Goal: Task Accomplishment & Management: Manage account settings

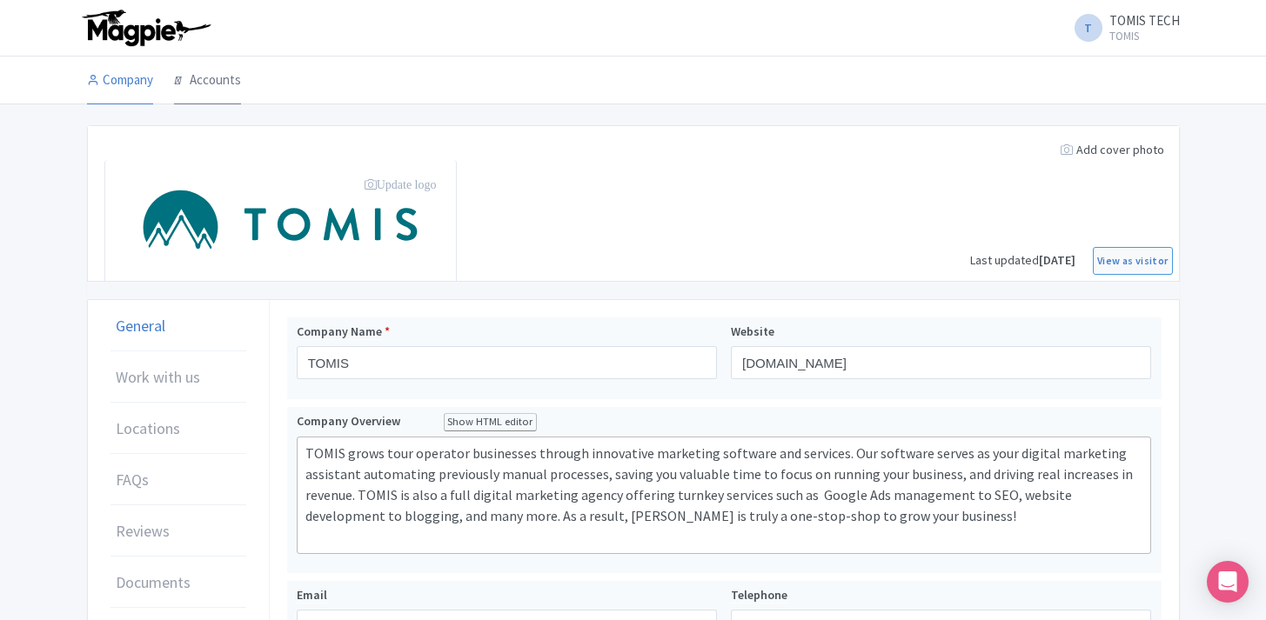
click at [210, 76] on link "Accounts" at bounding box center [207, 81] width 67 height 49
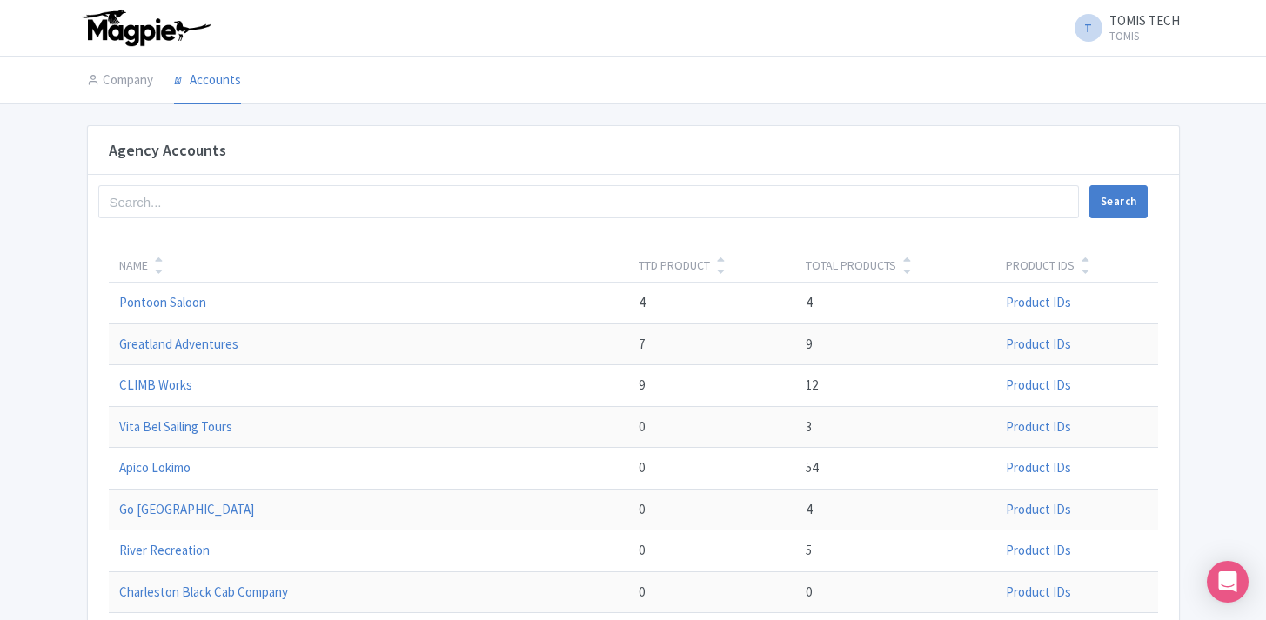
click at [157, 268] on icon at bounding box center [159, 271] width 8 height 12
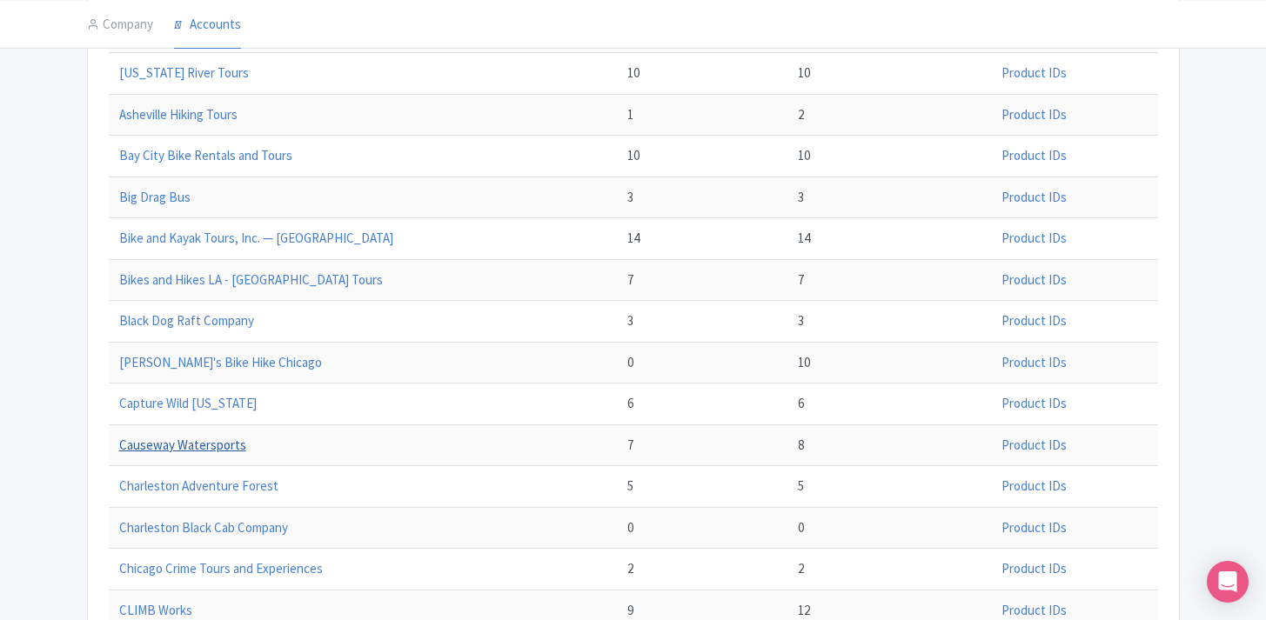
scroll to position [478, 0]
click at [206, 440] on link "Causeway Watersports" at bounding box center [182, 444] width 127 height 17
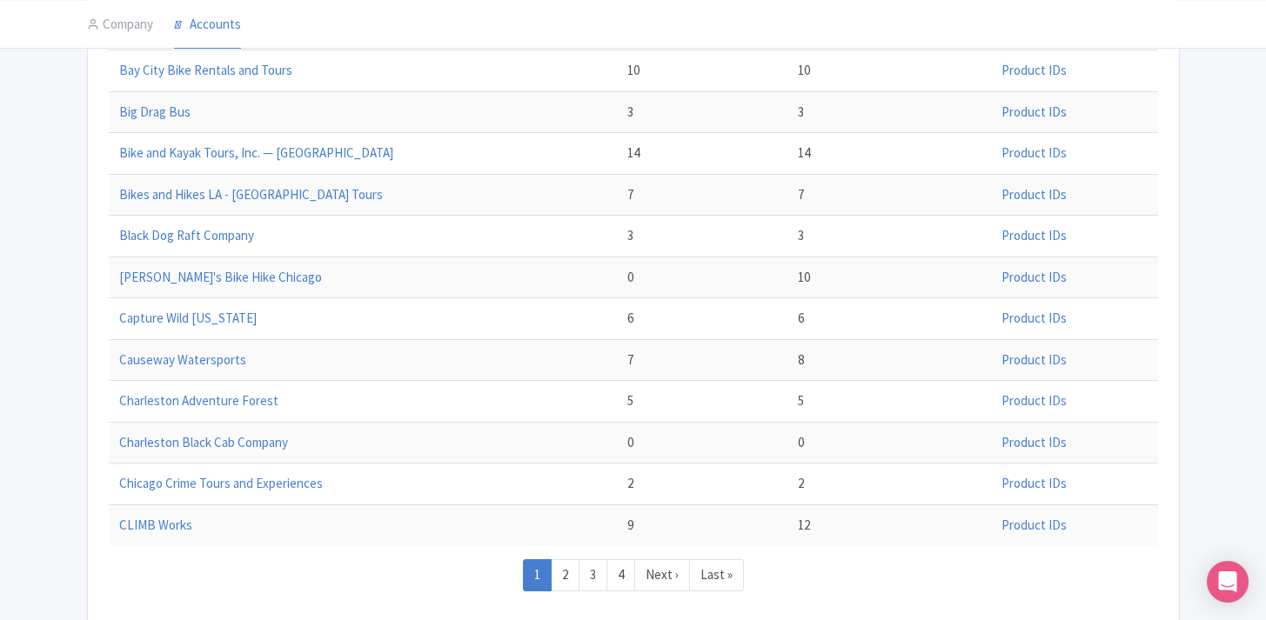
scroll to position [565, 0]
click at [239, 485] on link "Chicago Crime Tours and Experiences" at bounding box center [221, 480] width 204 height 17
click at [565, 569] on link "2" at bounding box center [565, 573] width 29 height 32
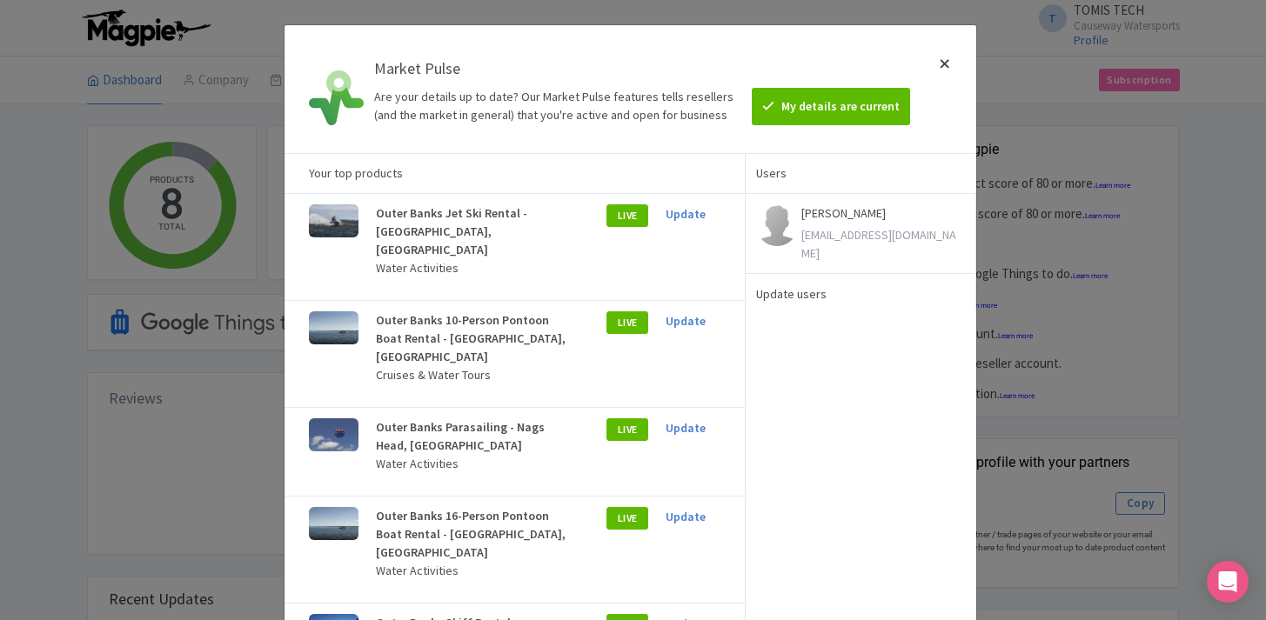
click at [950, 54] on div at bounding box center [945, 89] width 42 height 100
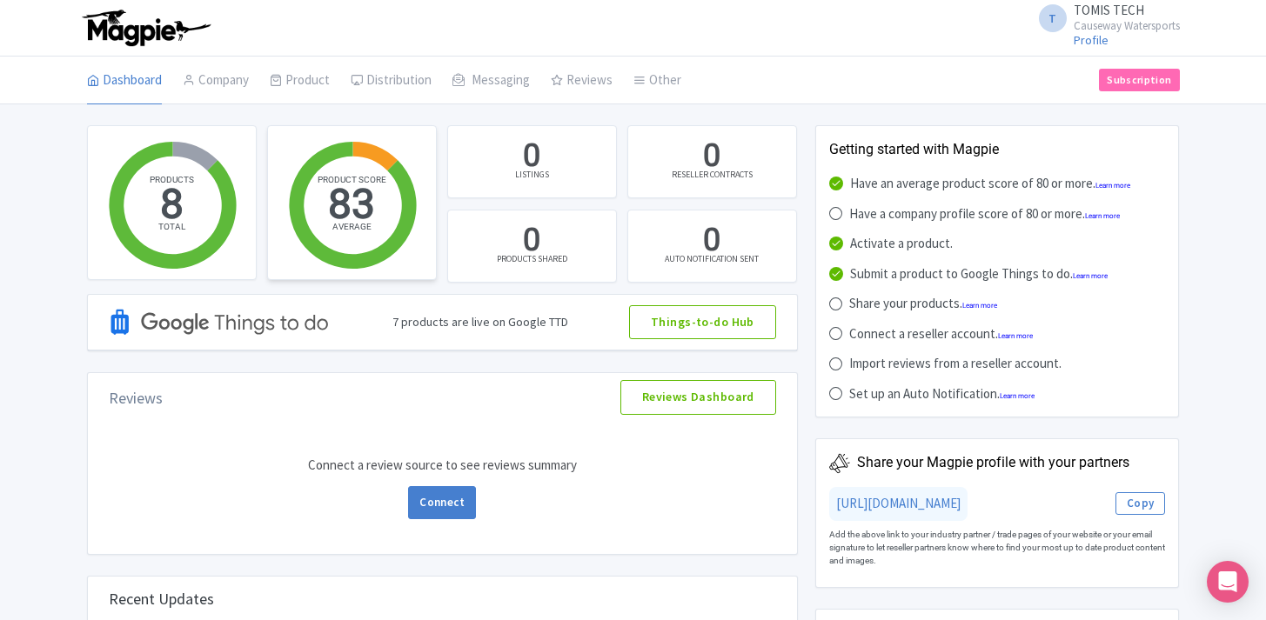
click at [367, 197] on circle at bounding box center [353, 206] width 98 height 98
click at [292, 73] on link "Product" at bounding box center [300, 81] width 60 height 49
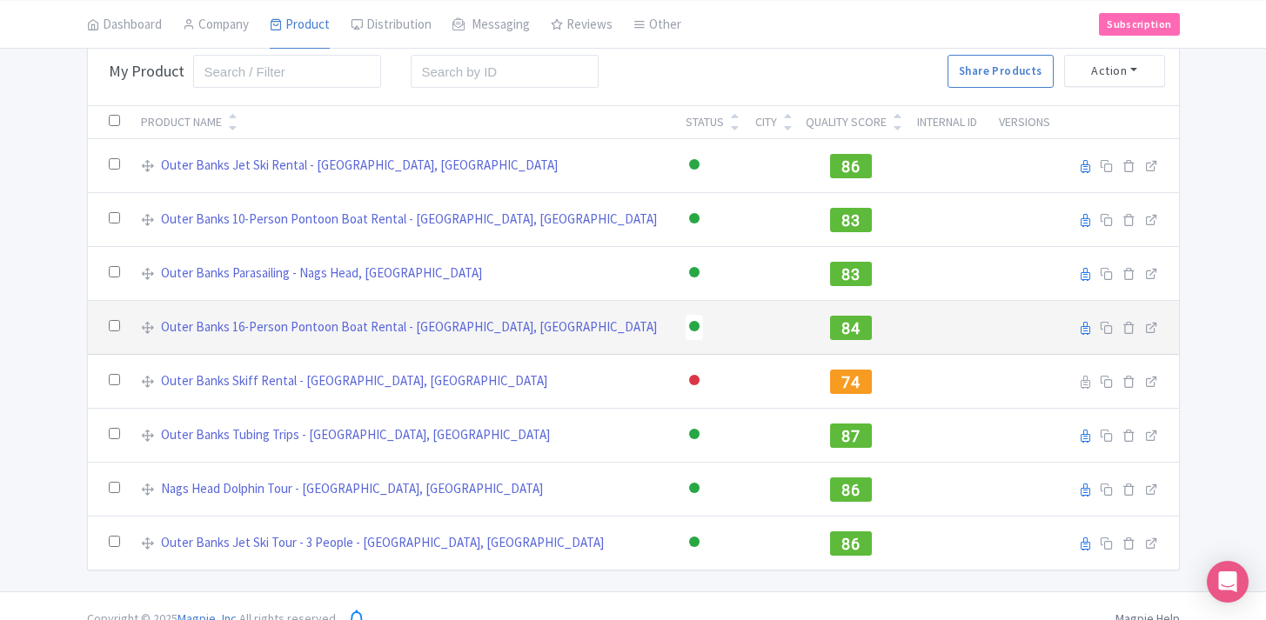
scroll to position [90, 0]
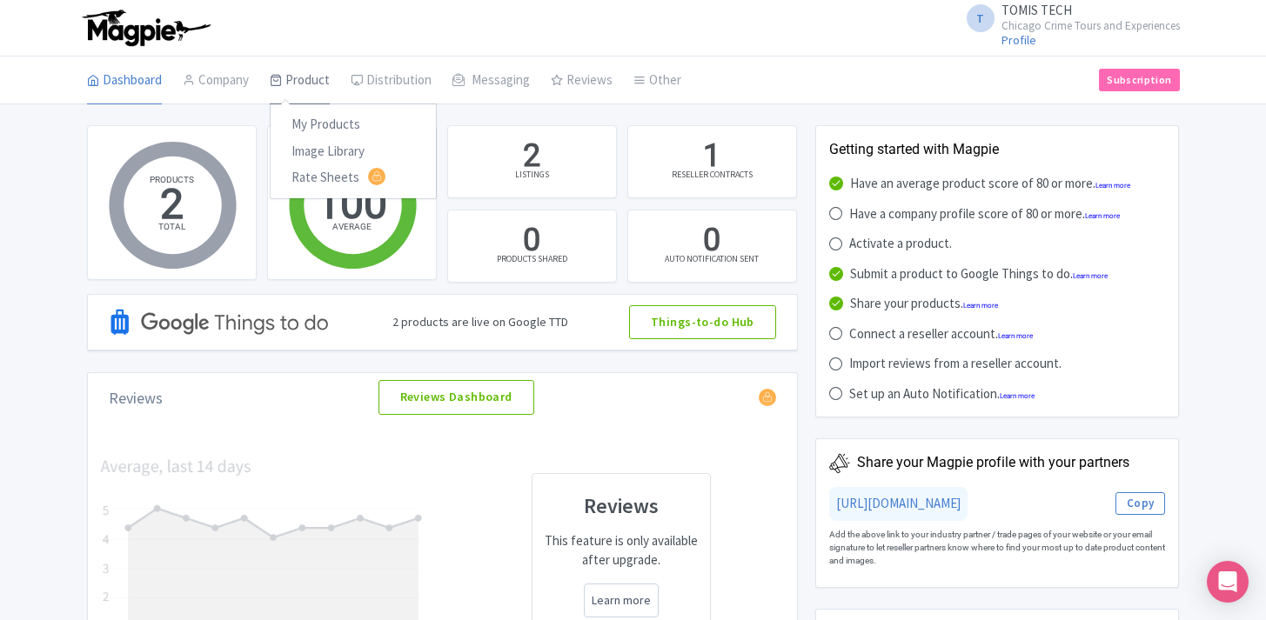
click at [304, 80] on link "Product" at bounding box center [300, 81] width 60 height 49
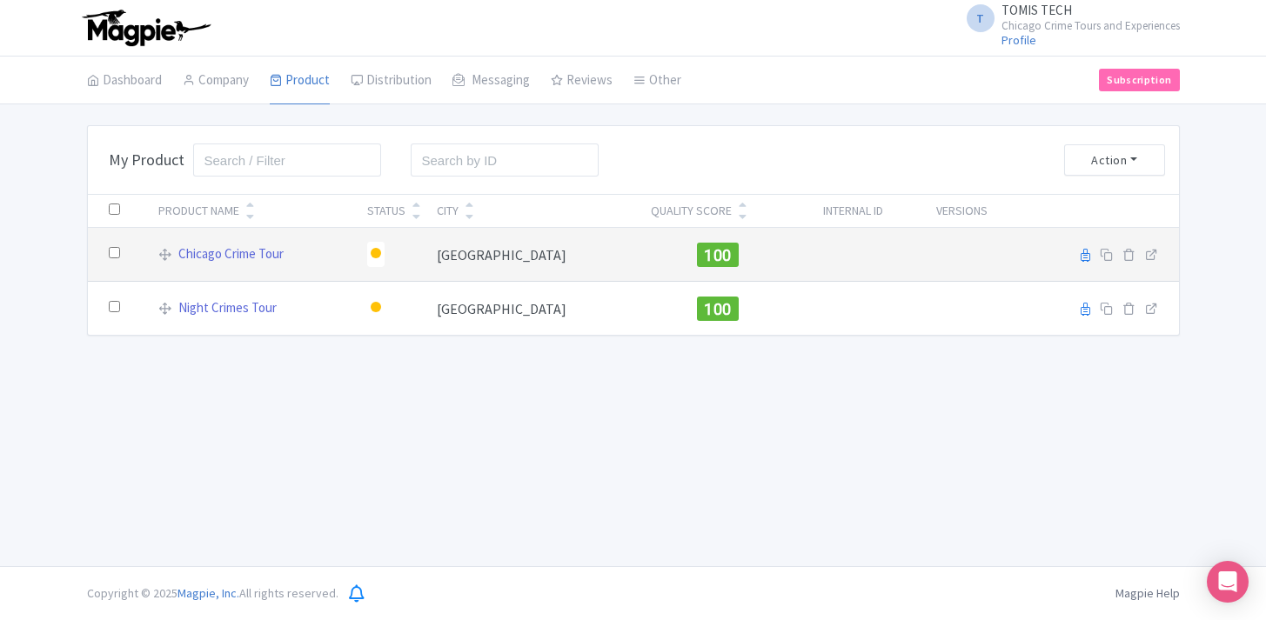
click at [381, 256] on div at bounding box center [376, 253] width 10 height 10
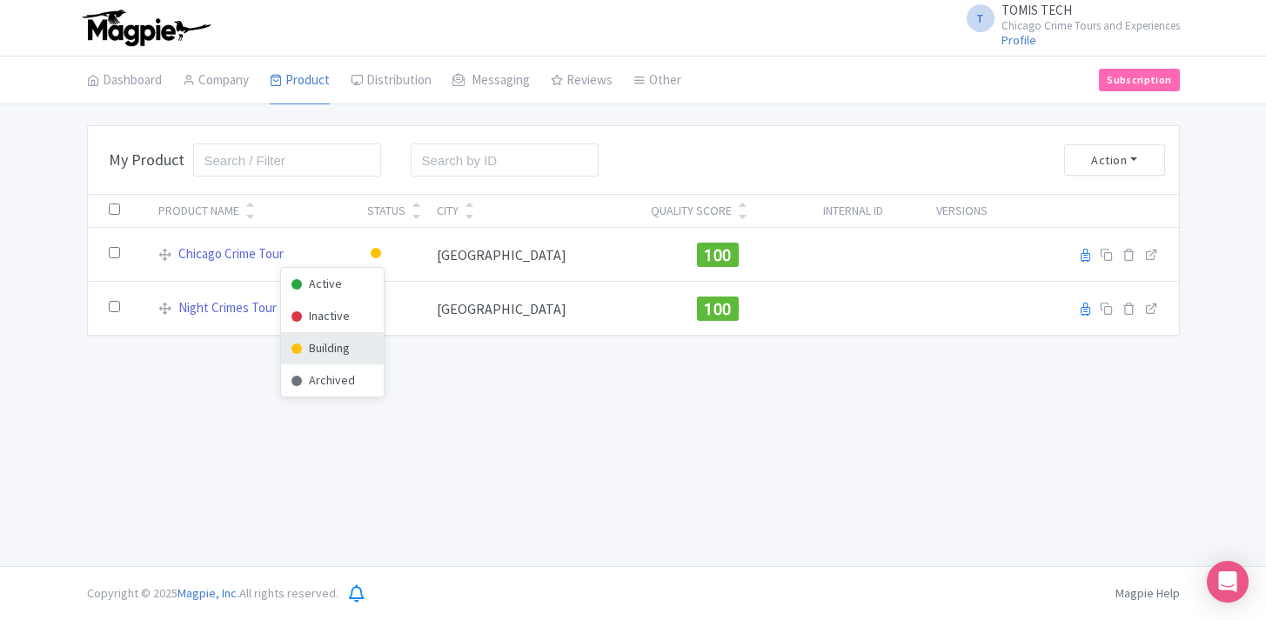
click at [538, 379] on div "T TOMIS TECH Chicago Crime Tours and Experiences Profile Users Settings Sign ou…" at bounding box center [633, 283] width 1266 height 566
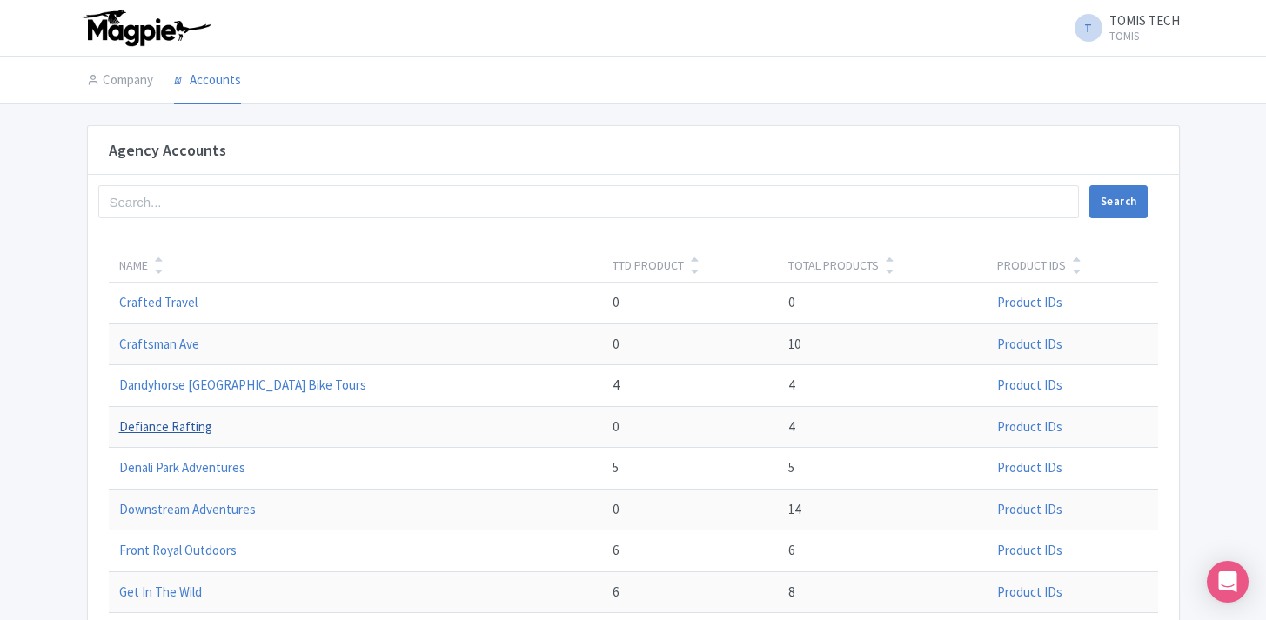
click at [189, 431] on link "Defiance Rafting" at bounding box center [165, 426] width 93 height 17
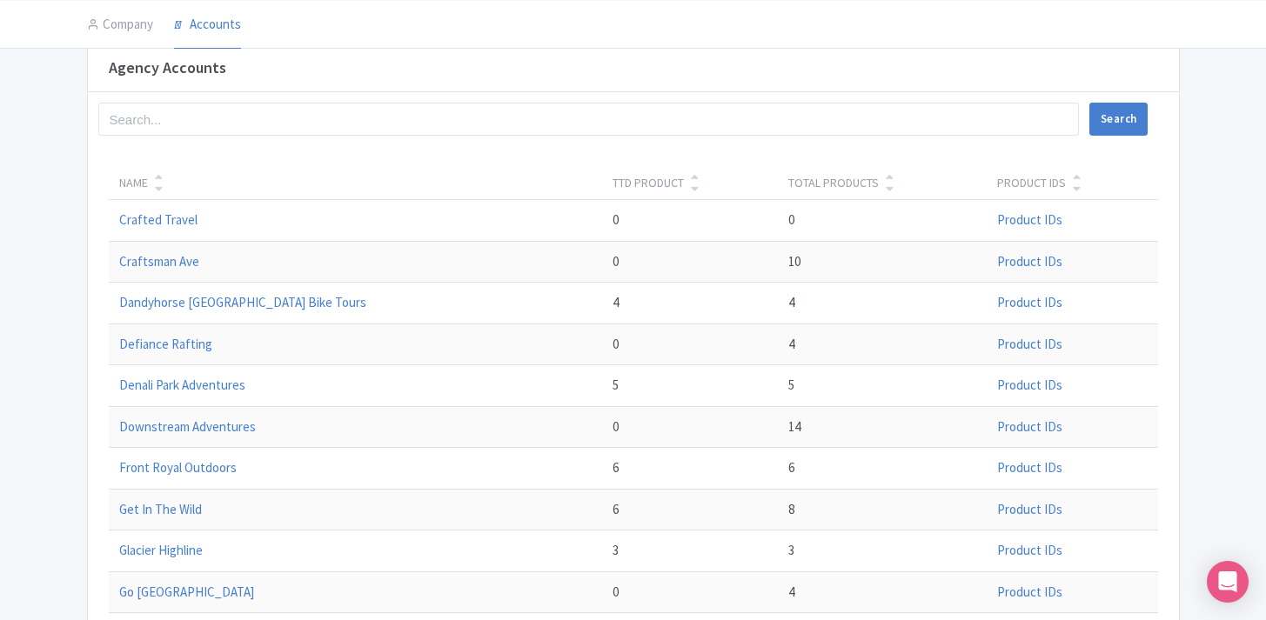
scroll to position [83, 0]
click at [211, 466] on link "Front Royal Outdoors" at bounding box center [177, 467] width 117 height 17
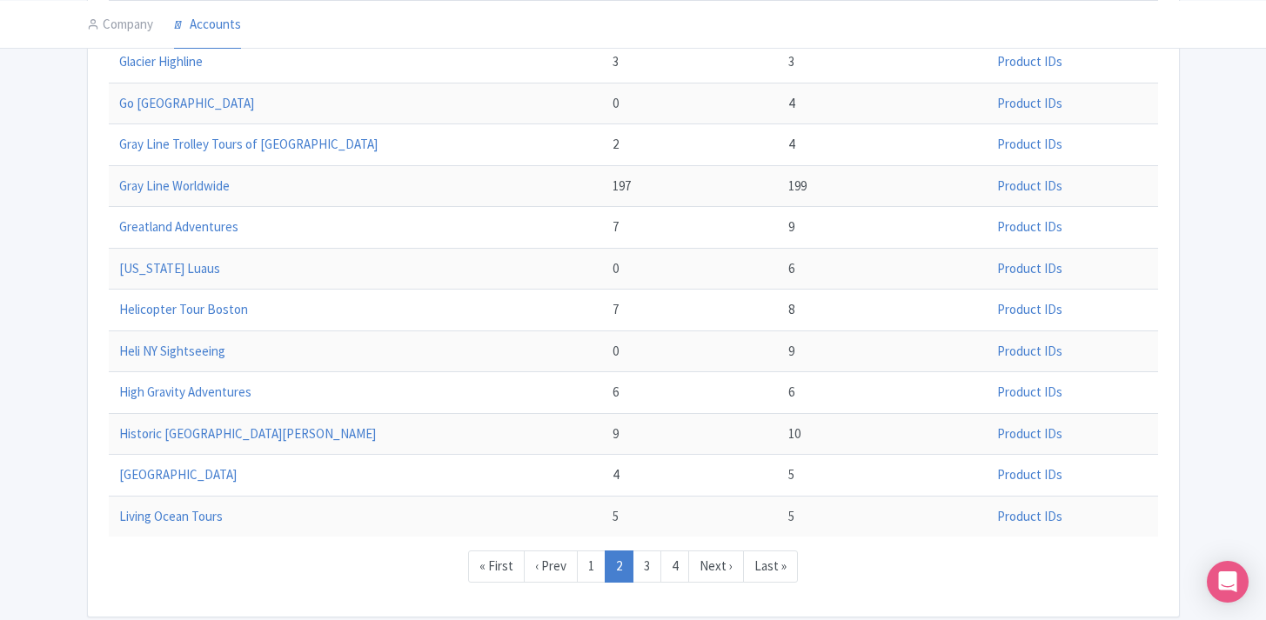
scroll to position [582, 0]
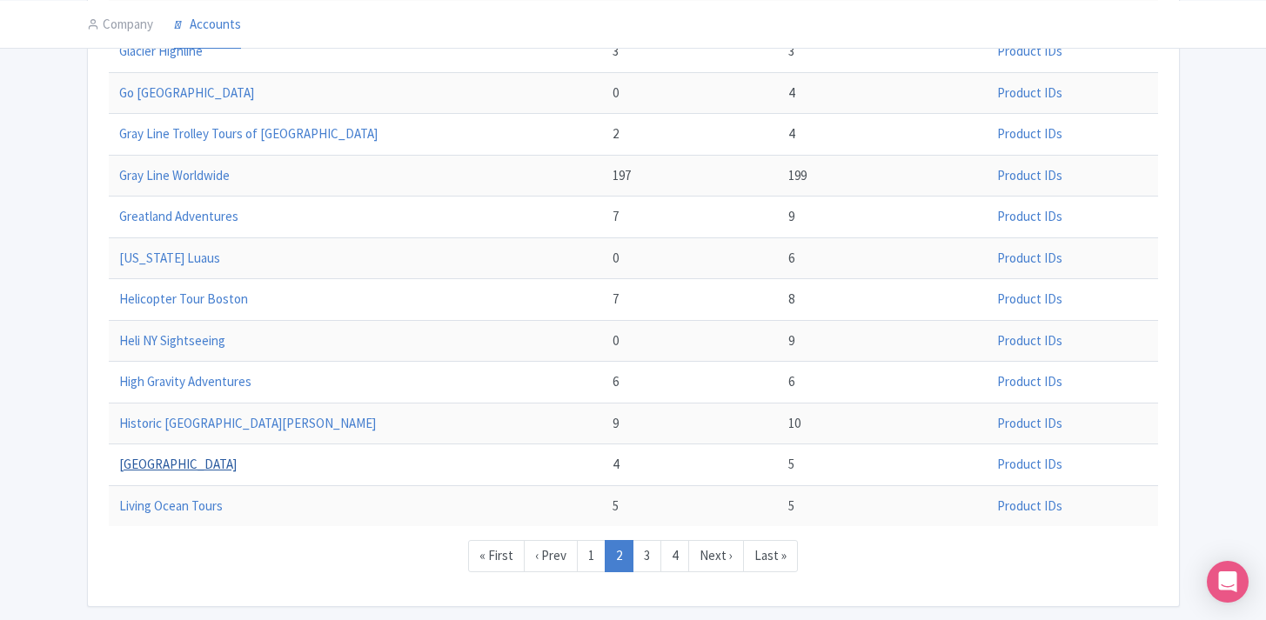
click at [225, 468] on link "Kona Cloud Forest Sanctuary" at bounding box center [177, 464] width 117 height 17
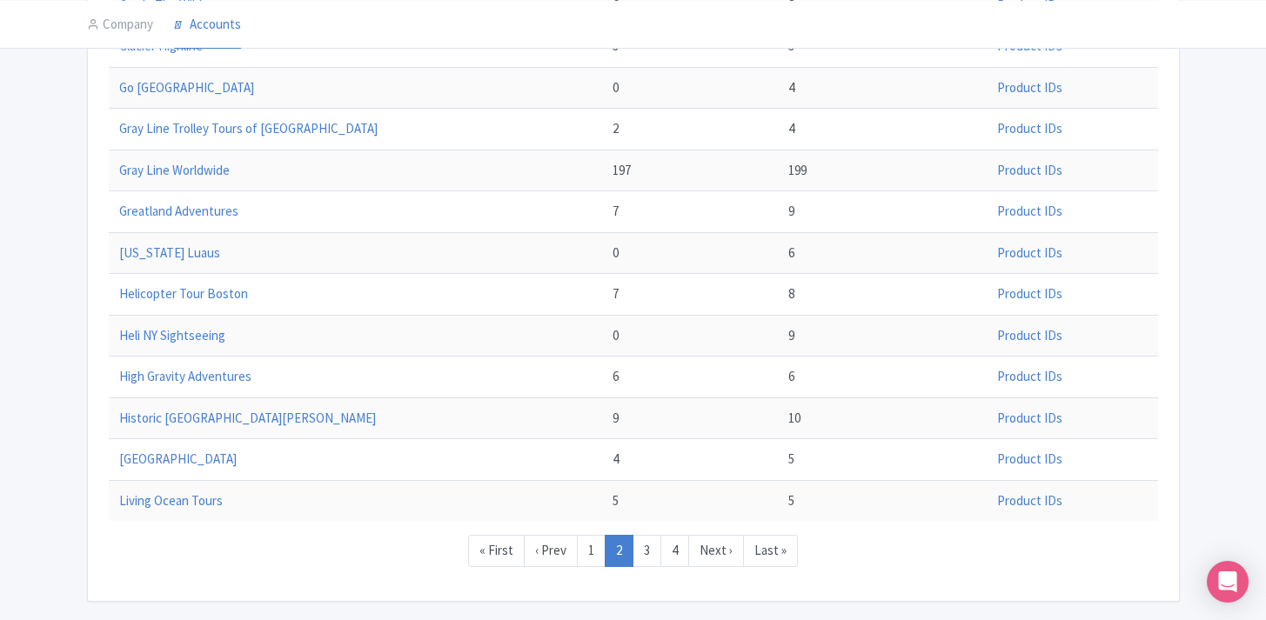
scroll to position [604, 0]
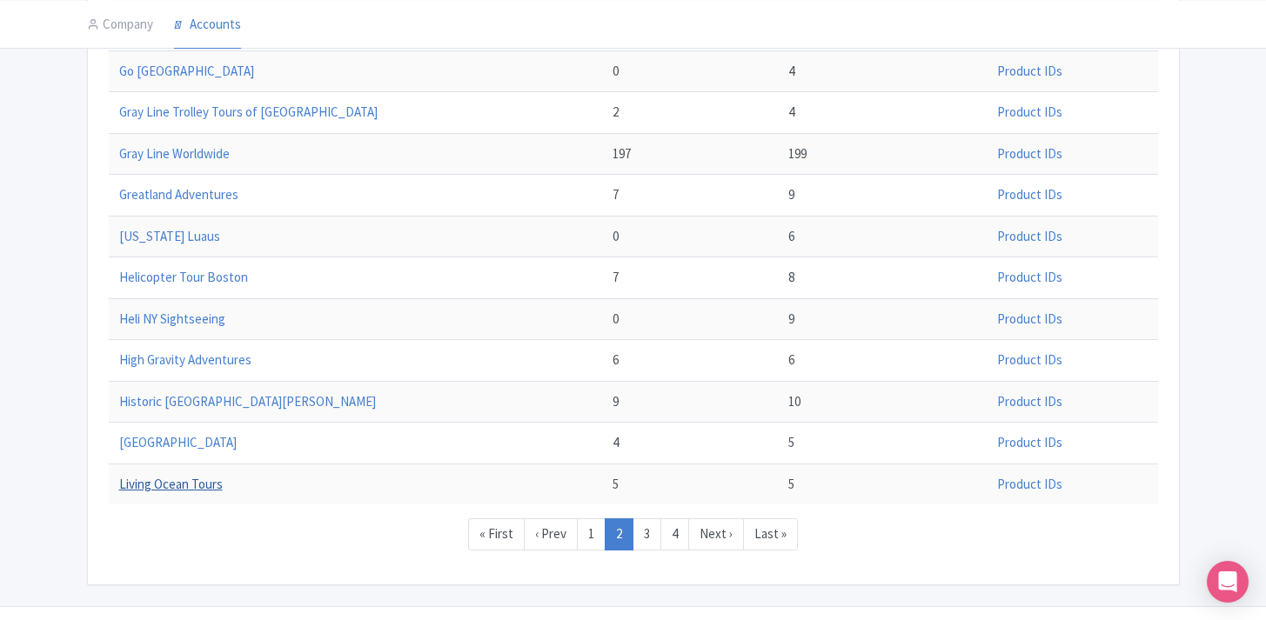
click at [199, 480] on link "Living Ocean Tours" at bounding box center [171, 484] width 104 height 17
click at [653, 538] on link "3" at bounding box center [646, 534] width 29 height 32
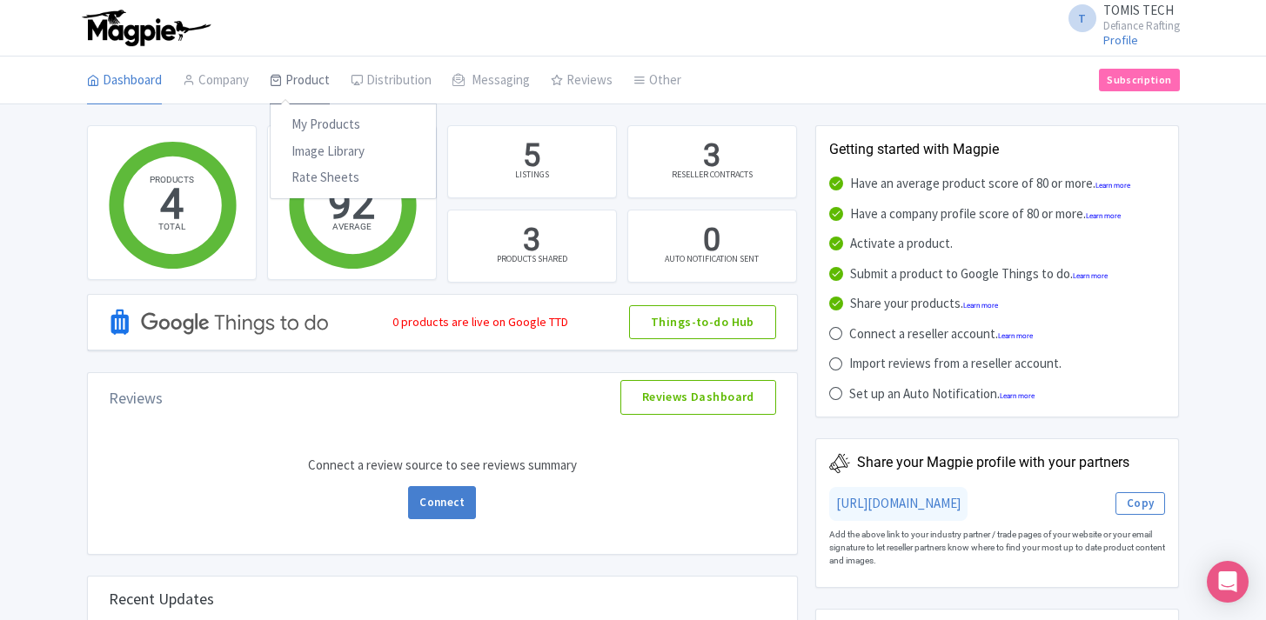
click at [305, 81] on link "Product" at bounding box center [300, 81] width 60 height 49
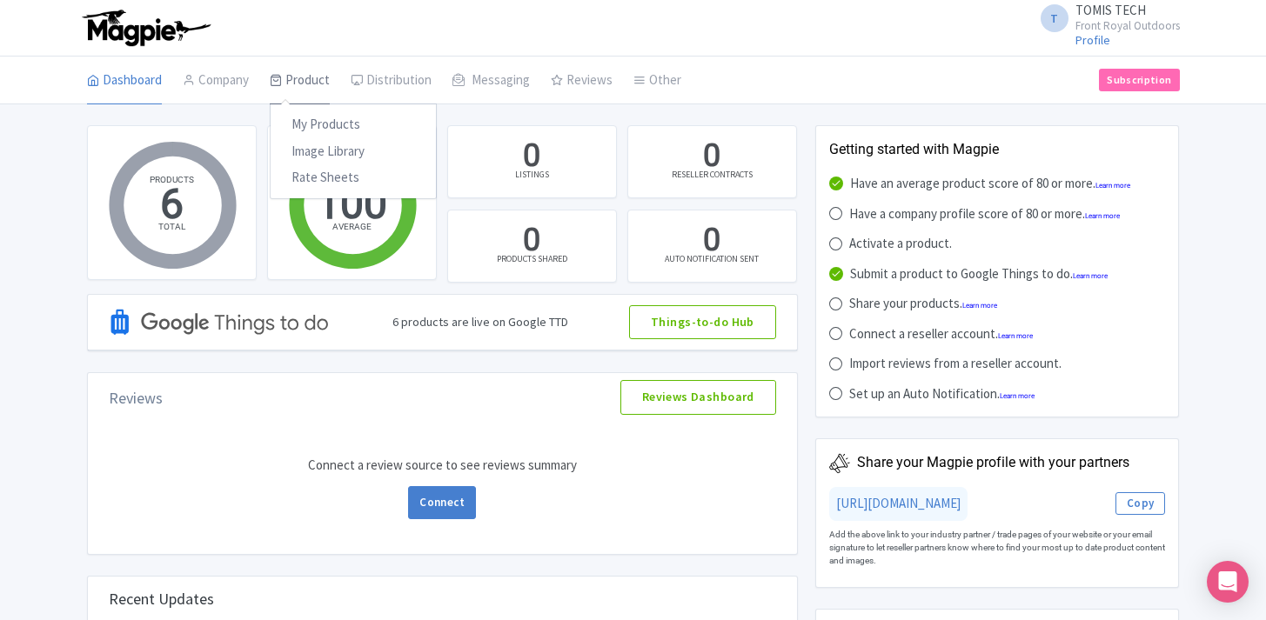
click at [317, 78] on link "Product" at bounding box center [300, 81] width 60 height 49
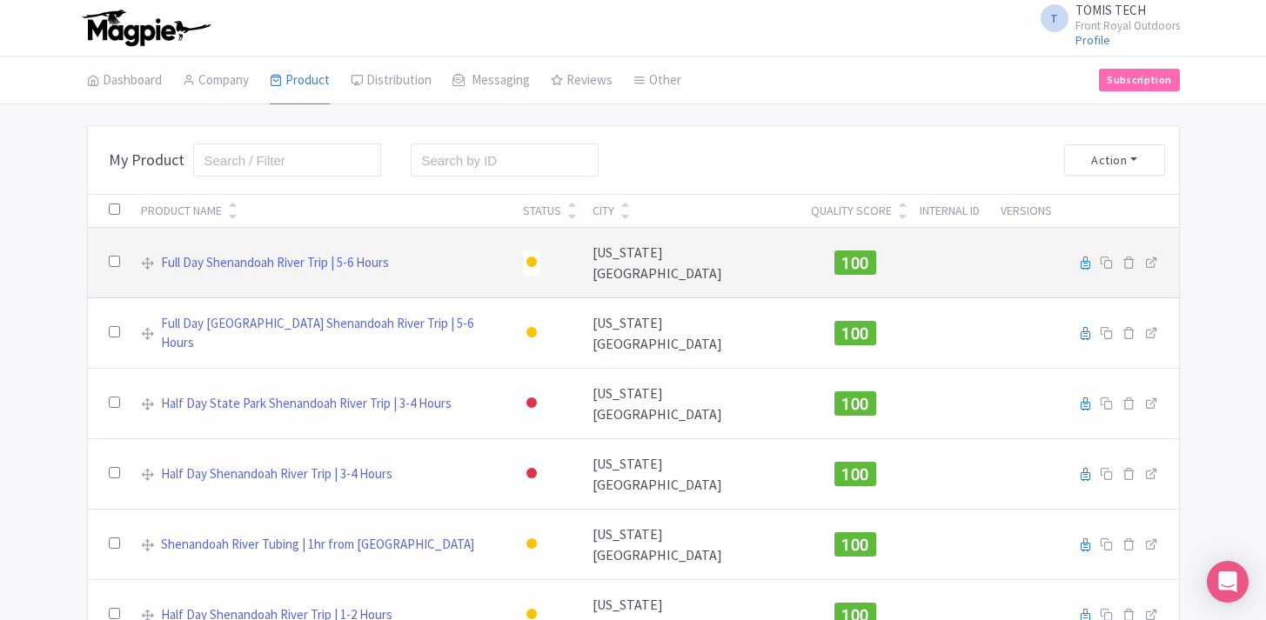
click at [537, 257] on div at bounding box center [531, 262] width 10 height 10
click at [525, 283] on div "Active" at bounding box center [488, 293] width 103 height 32
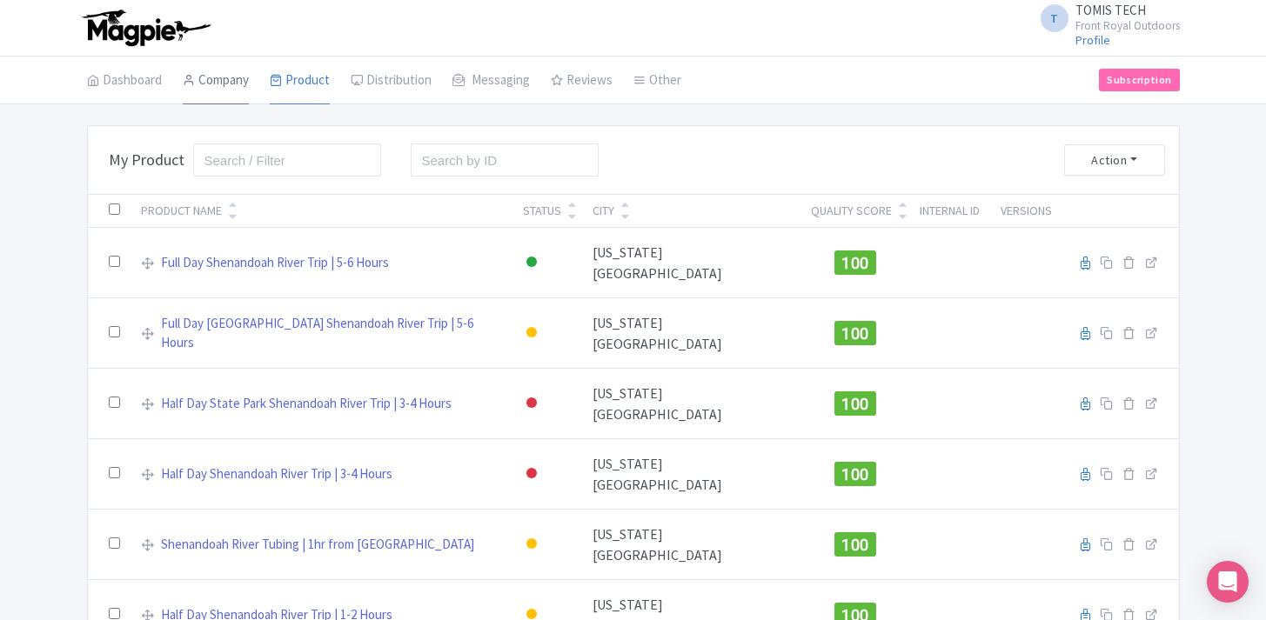
click at [226, 89] on link "Company" at bounding box center [216, 81] width 66 height 49
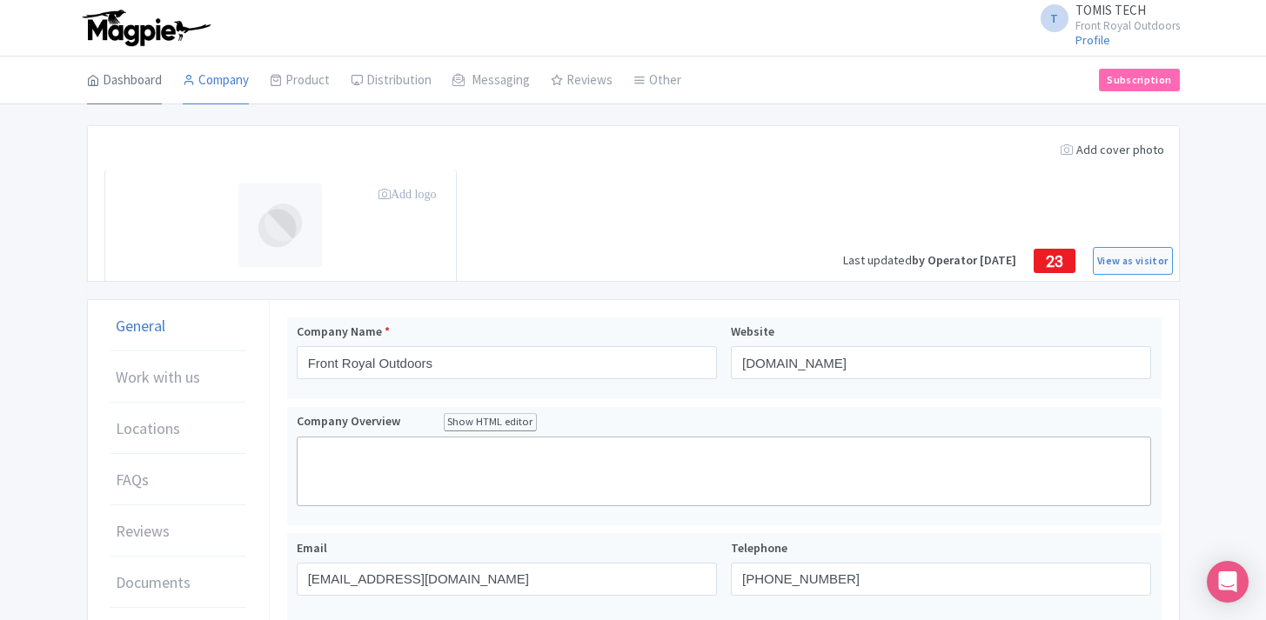
click at [117, 83] on link "Dashboard" at bounding box center [124, 81] width 75 height 49
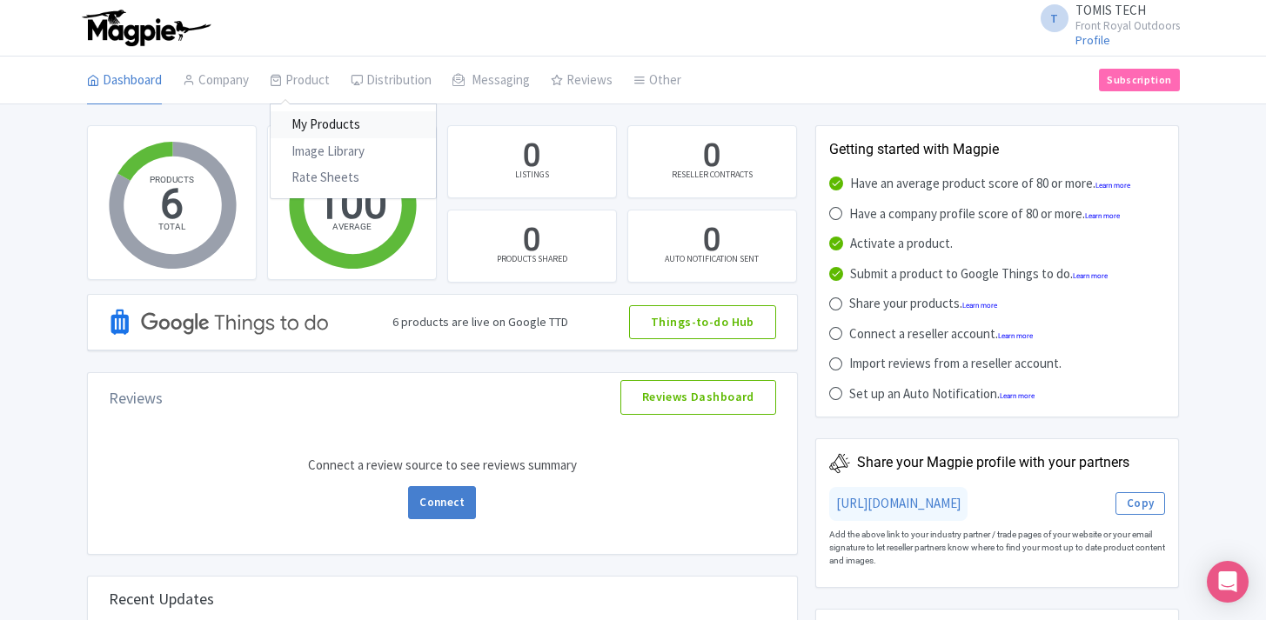
click at [317, 121] on link "My Products" at bounding box center [353, 124] width 165 height 27
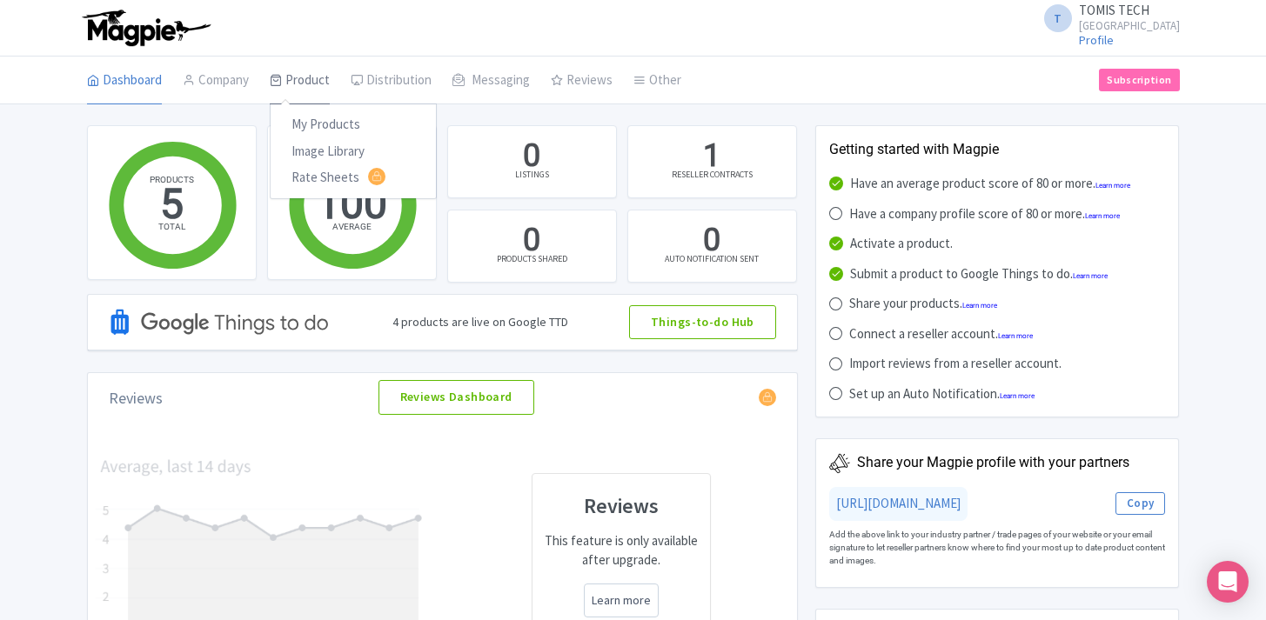
click at [307, 83] on link "Product" at bounding box center [300, 81] width 60 height 49
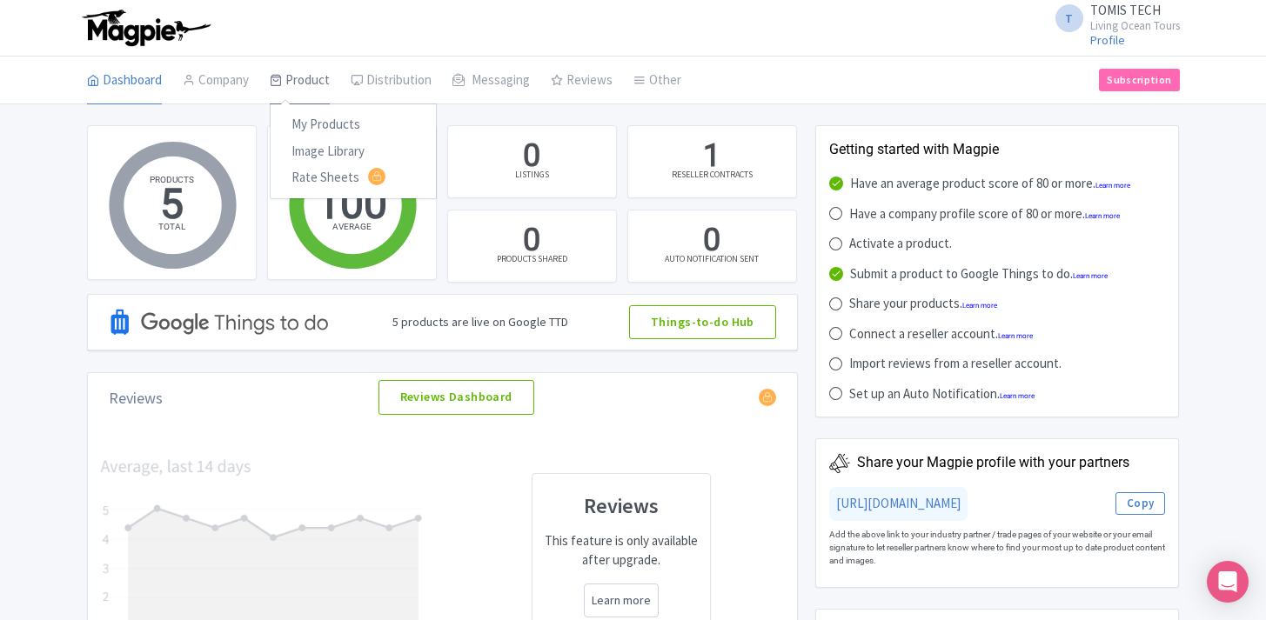
click at [290, 73] on link "Product" at bounding box center [300, 81] width 60 height 49
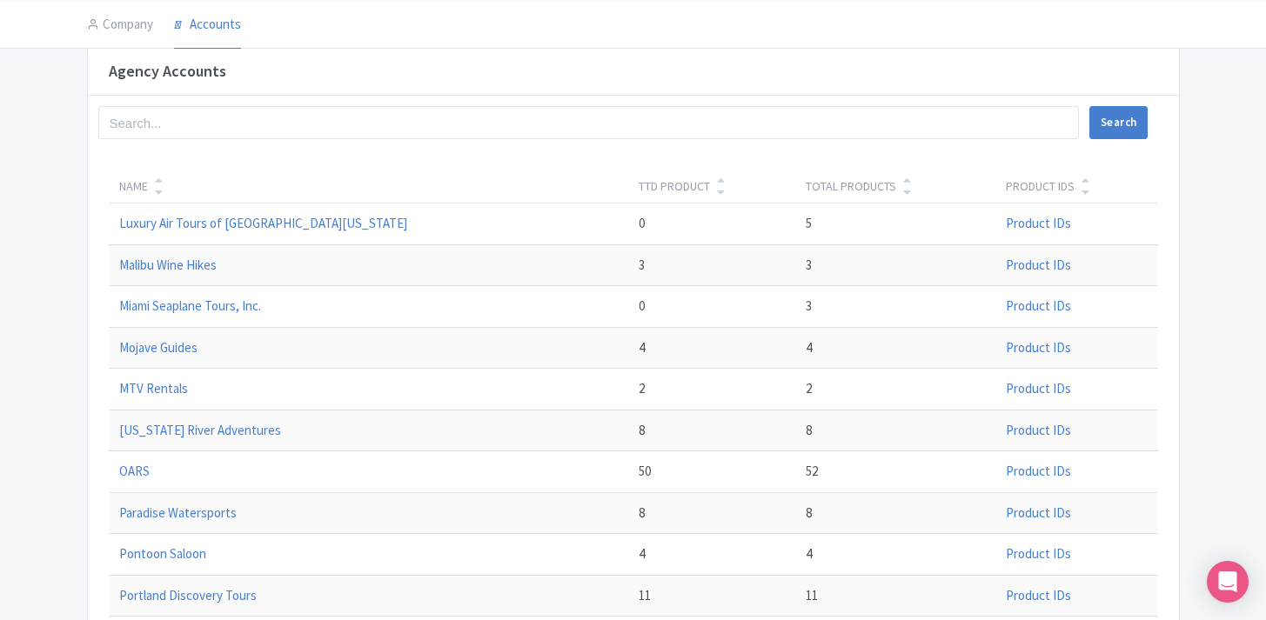
scroll to position [90, 0]
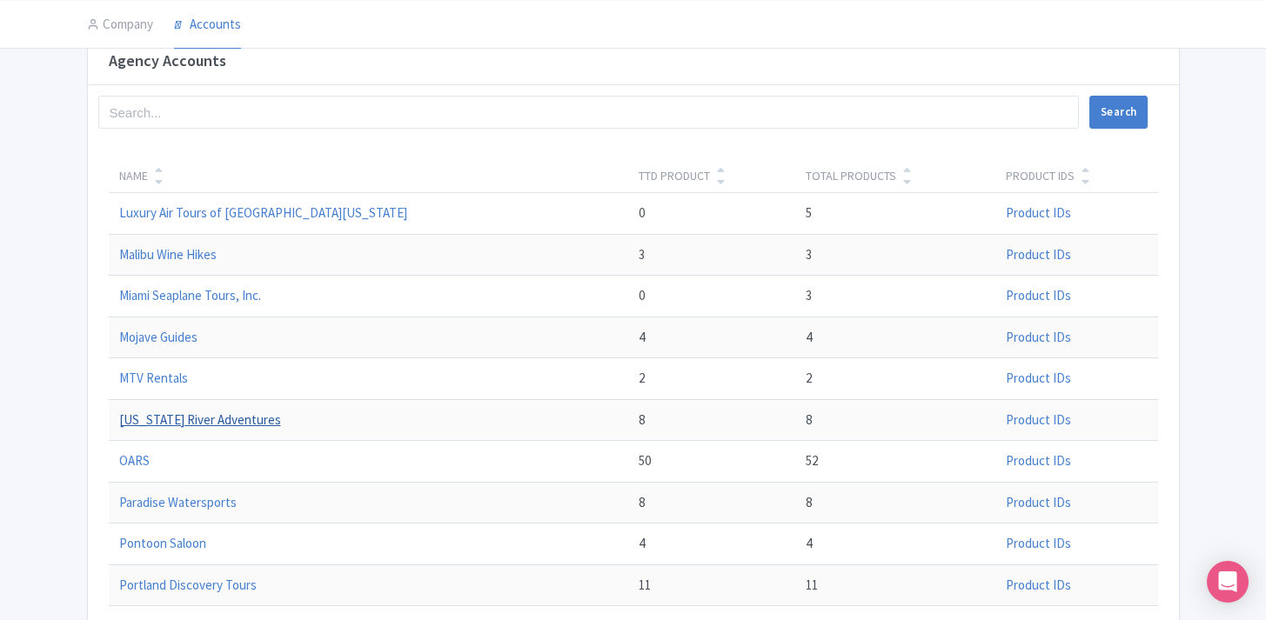
click at [192, 419] on link "New Mexico River Adventures" at bounding box center [200, 419] width 162 height 17
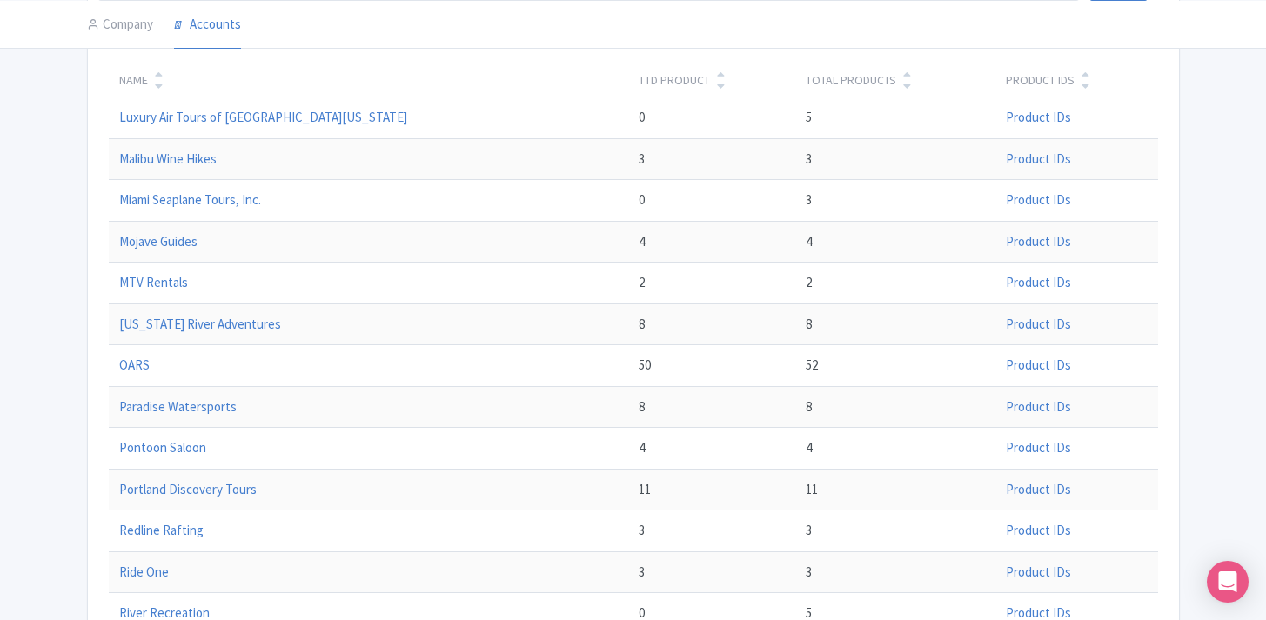
scroll to position [204, 0]
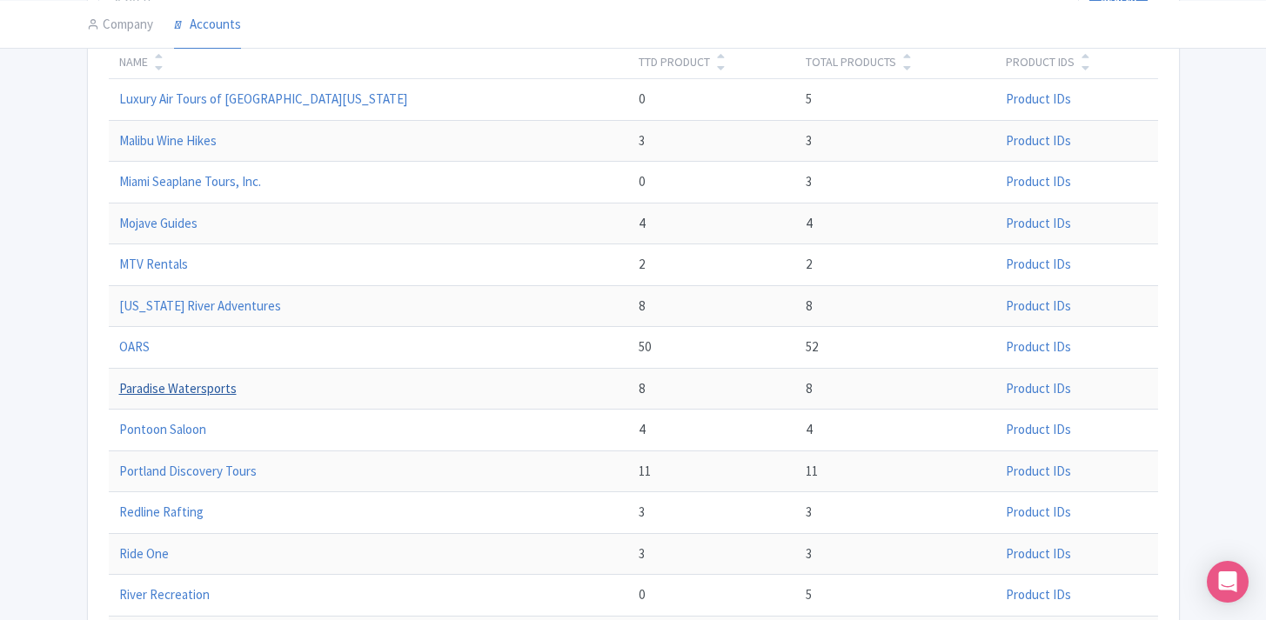
click at [193, 392] on link "Paradise Watersports" at bounding box center [177, 388] width 117 height 17
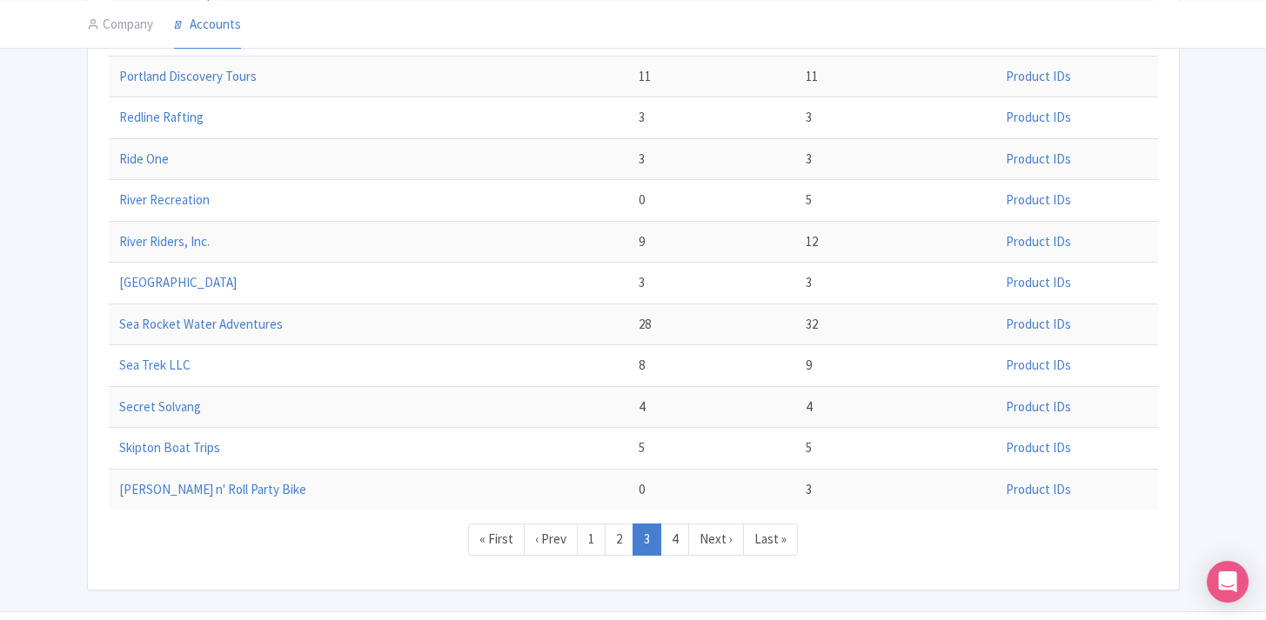
scroll to position [630, 0]
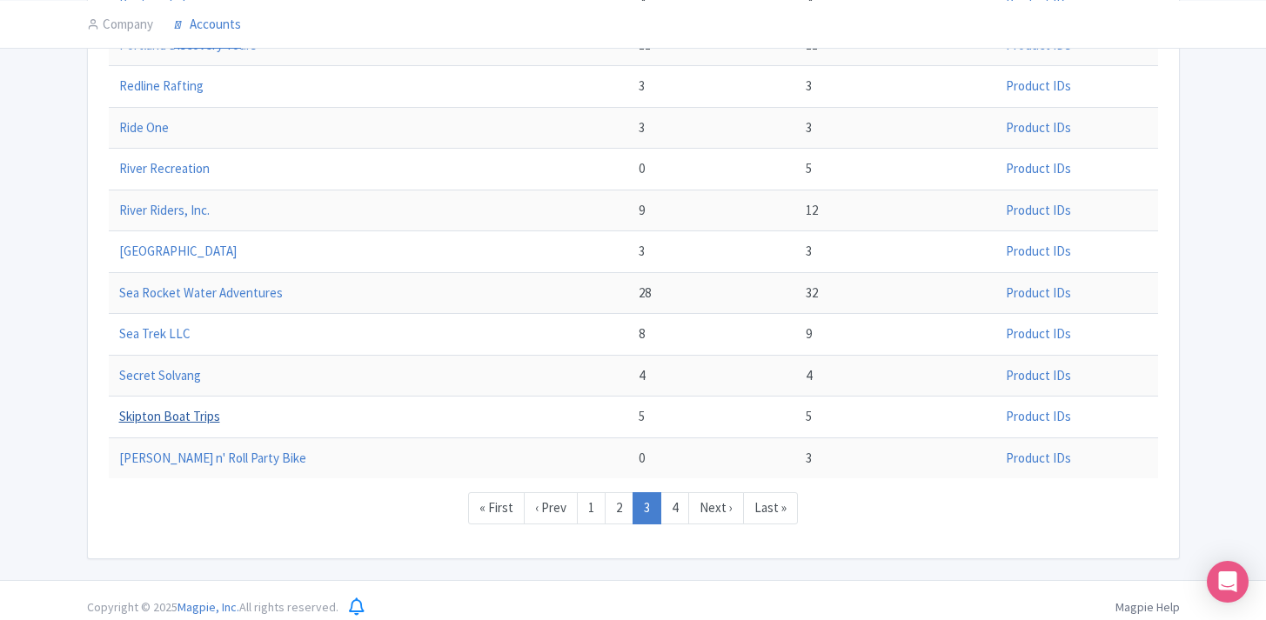
click at [199, 415] on link "Skipton Boat Trips" at bounding box center [169, 416] width 101 height 17
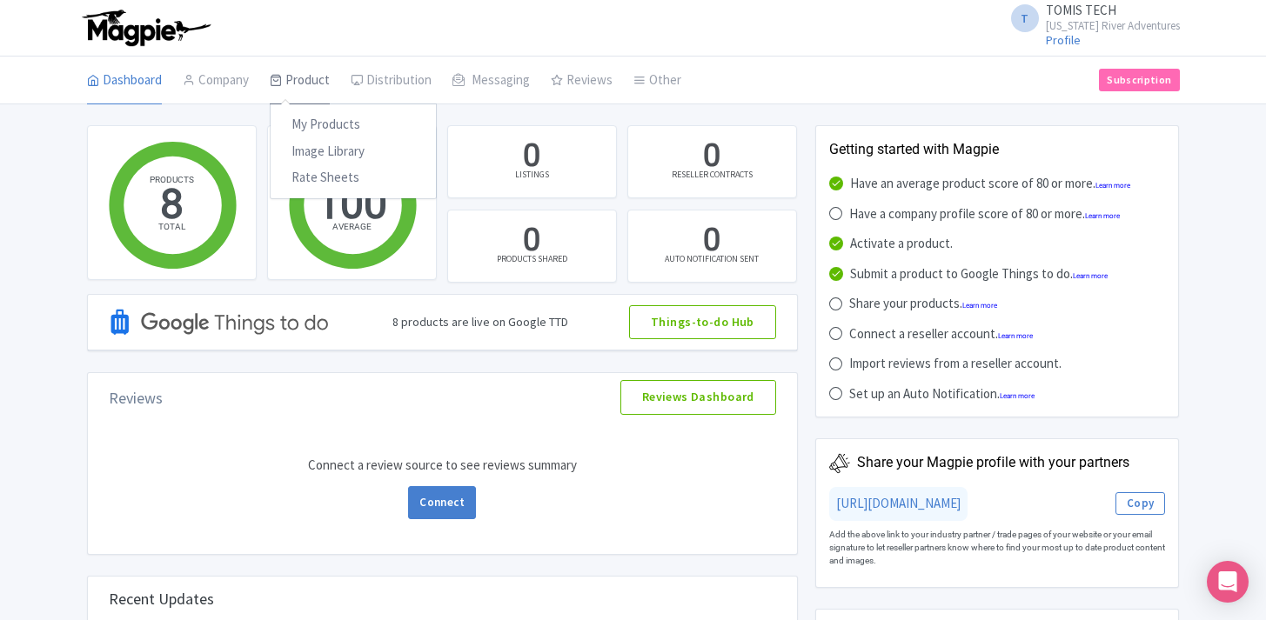
click at [320, 73] on link "Product" at bounding box center [300, 81] width 60 height 49
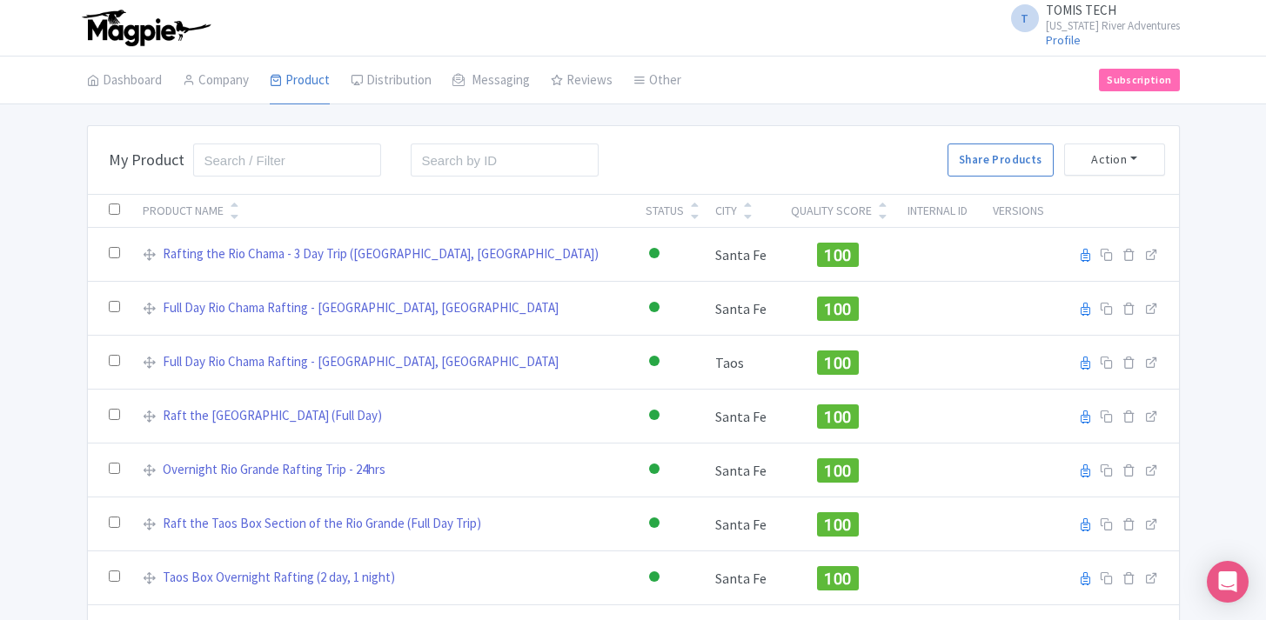
click at [116, 212] on input "checkbox" at bounding box center [114, 209] width 11 height 11
checkbox input "true"
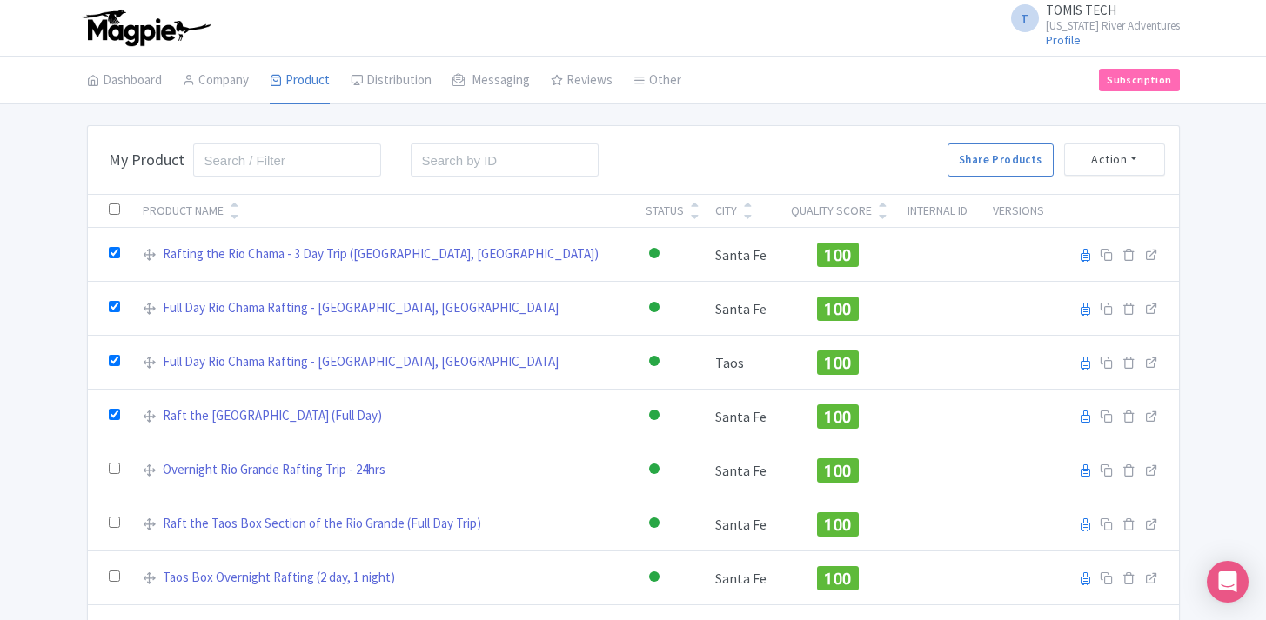
checkbox input "true"
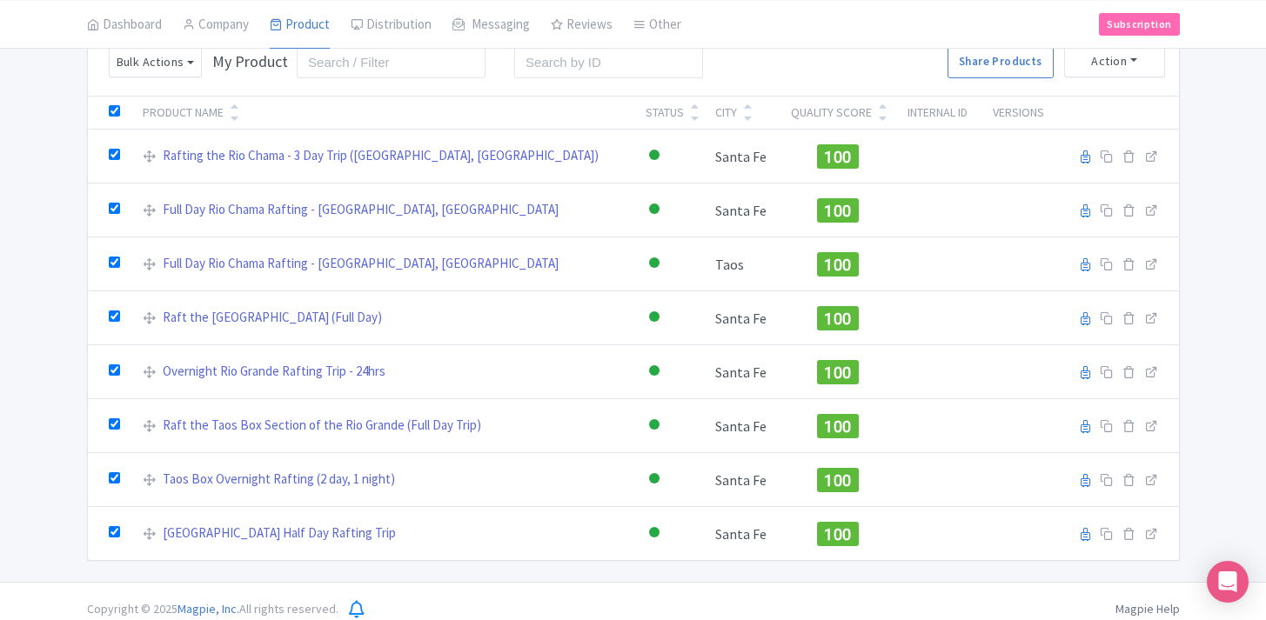
scroll to position [80, 0]
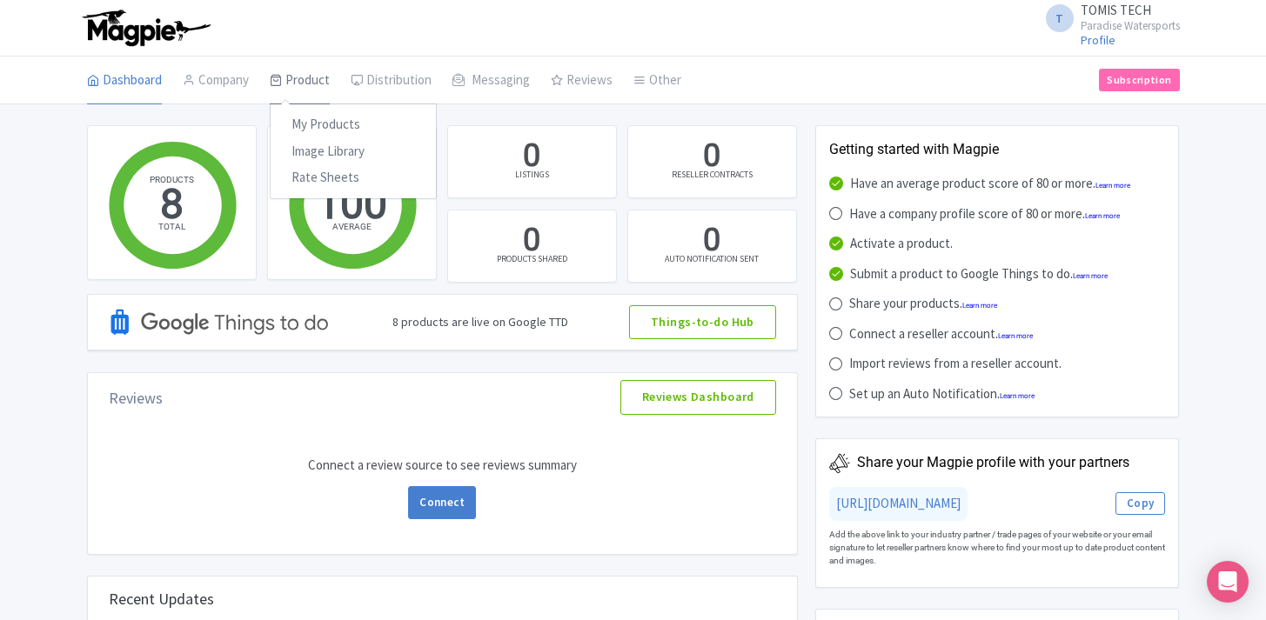
click at [290, 80] on link "Product" at bounding box center [300, 81] width 60 height 49
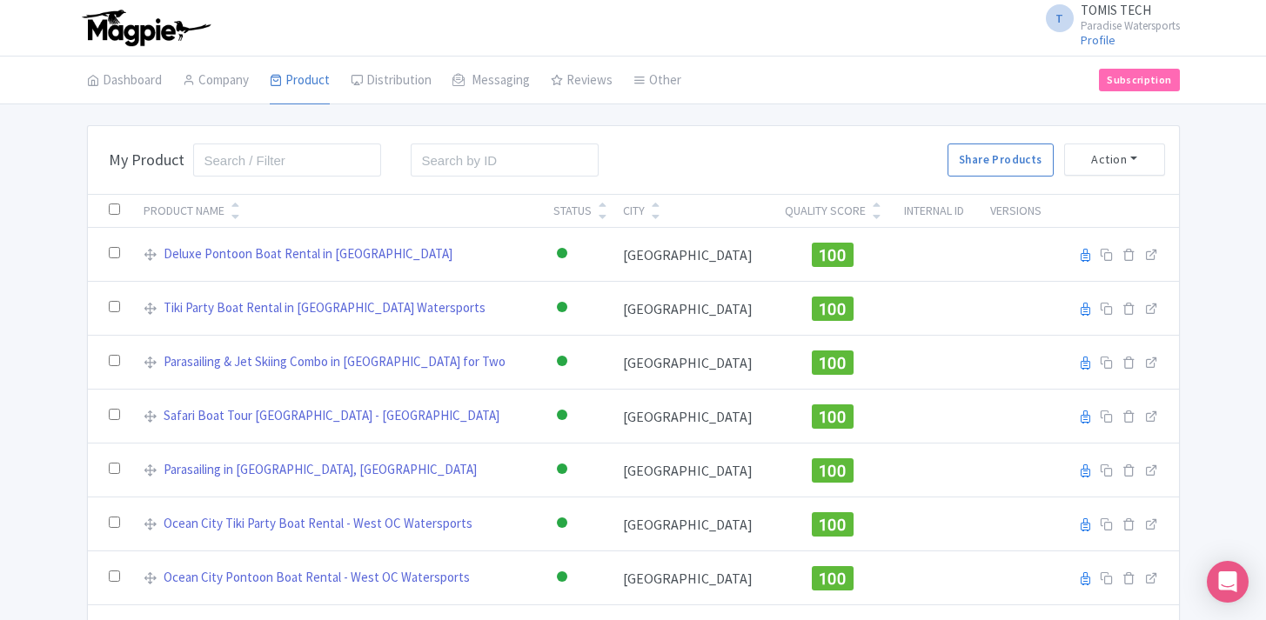
click at [239, 211] on icon at bounding box center [235, 217] width 8 height 12
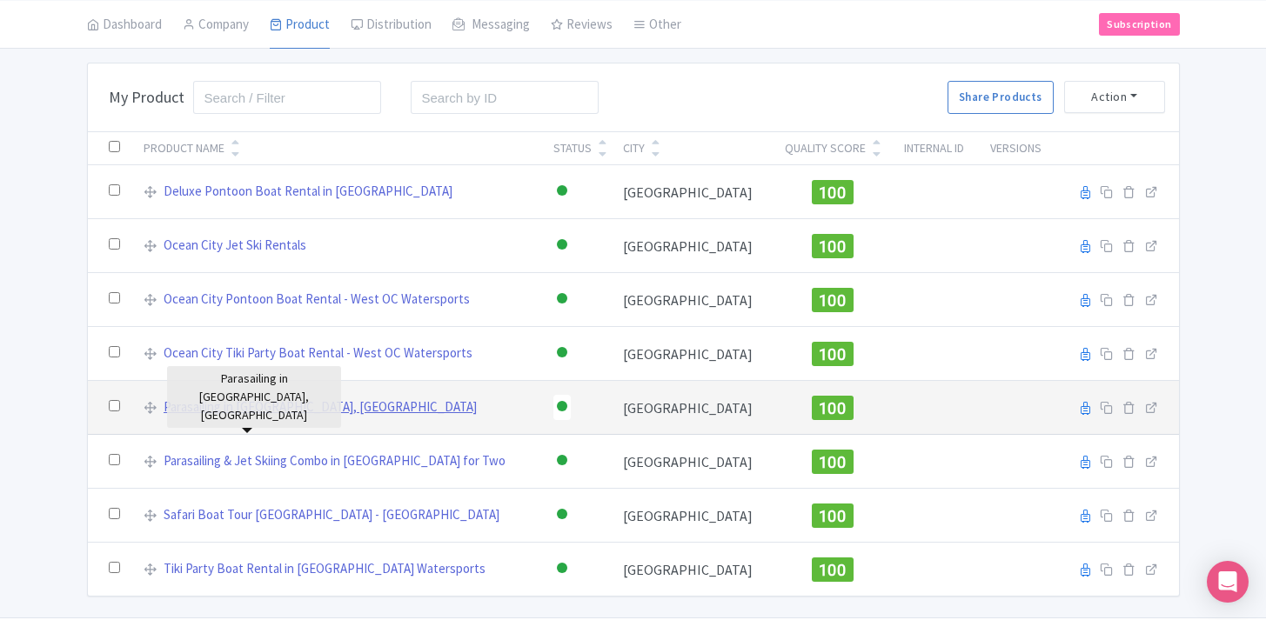
scroll to position [114, 0]
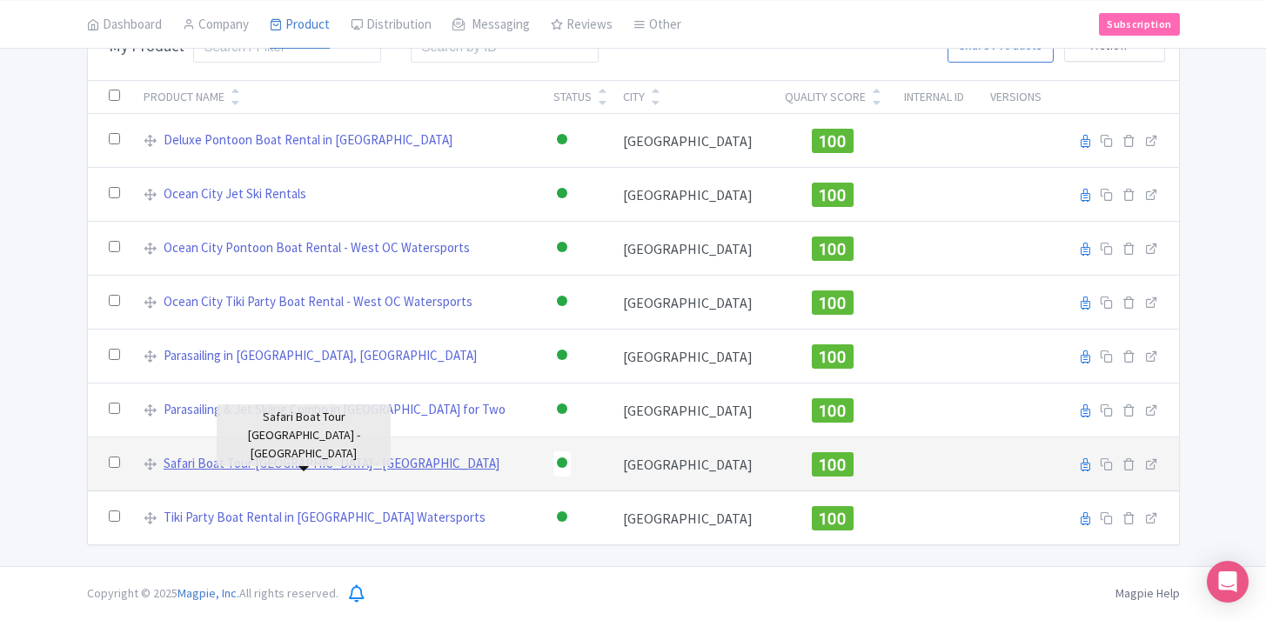
click at [281, 470] on link "Safari Boat Tour [GEOGRAPHIC_DATA] - [GEOGRAPHIC_DATA]" at bounding box center [332, 464] width 336 height 20
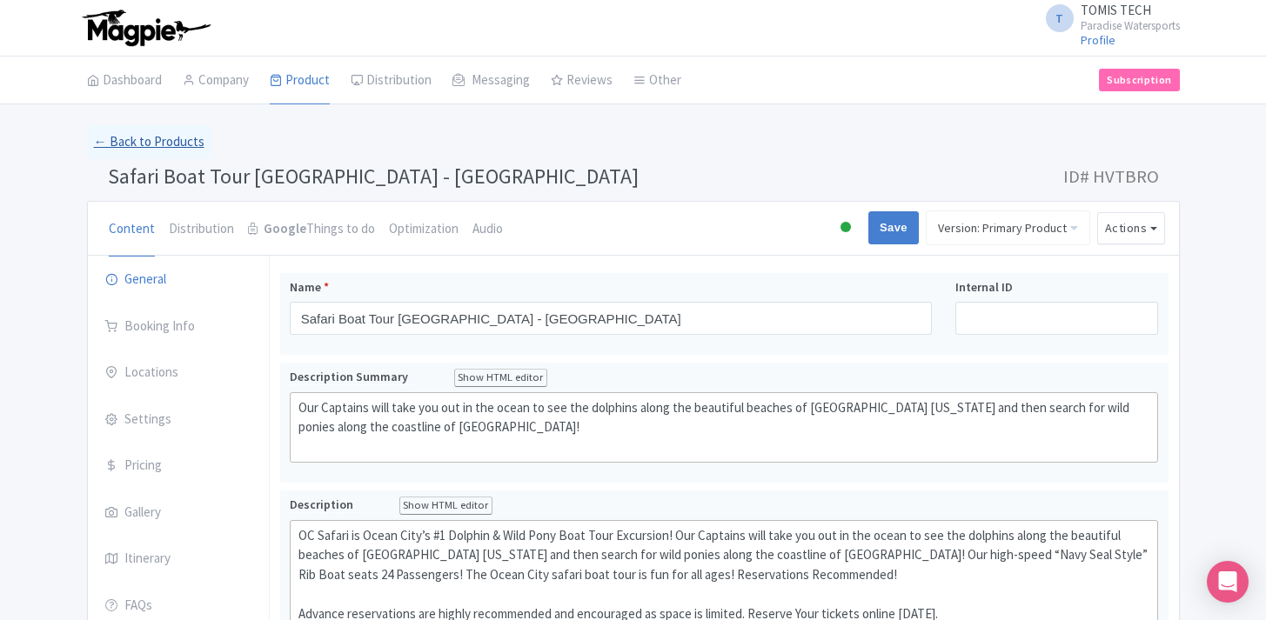
click at [136, 143] on link "← Back to Products" at bounding box center [149, 142] width 124 height 34
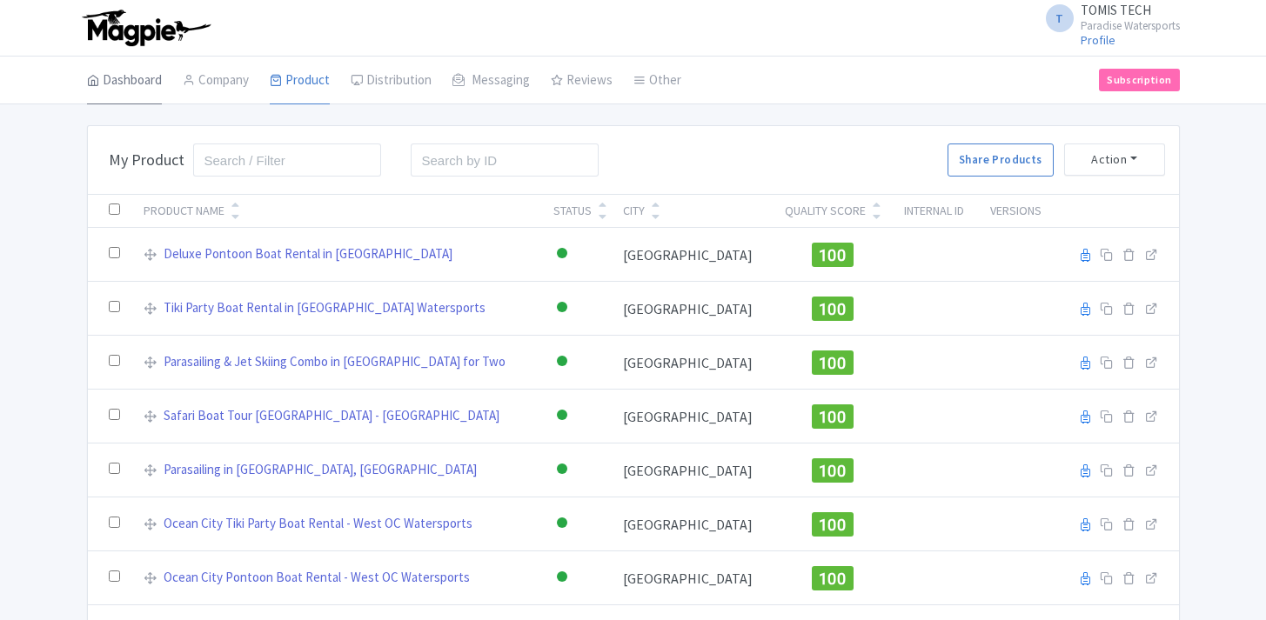
click at [142, 82] on link "Dashboard" at bounding box center [124, 81] width 75 height 49
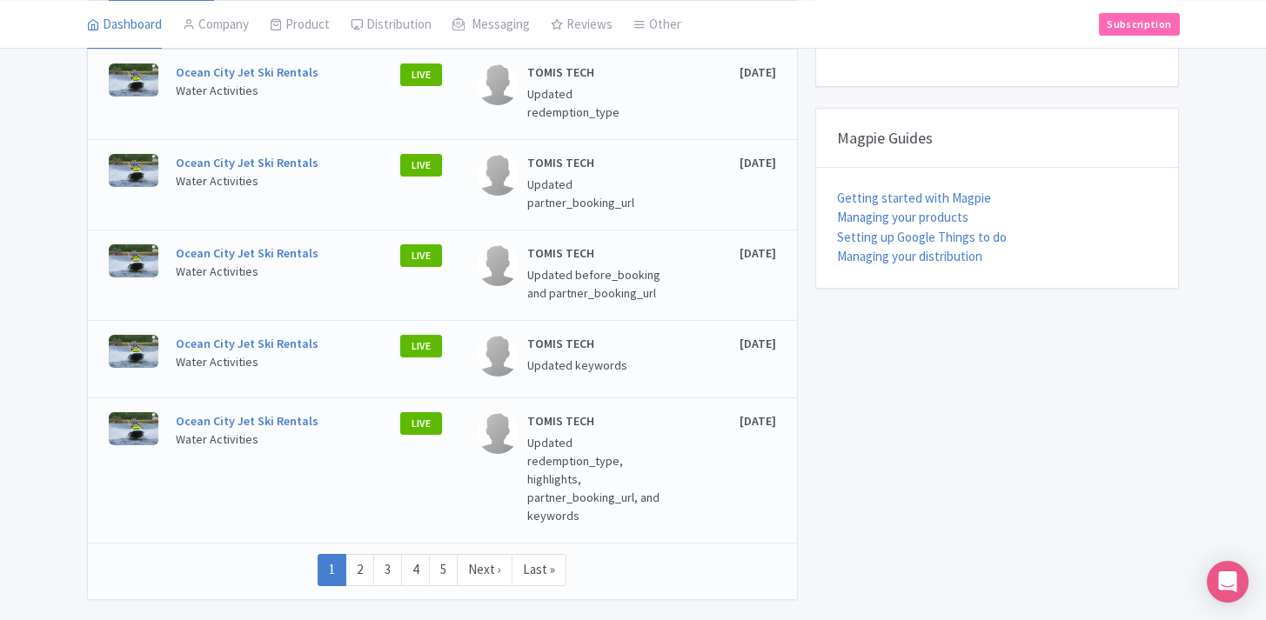
scroll to position [687, 0]
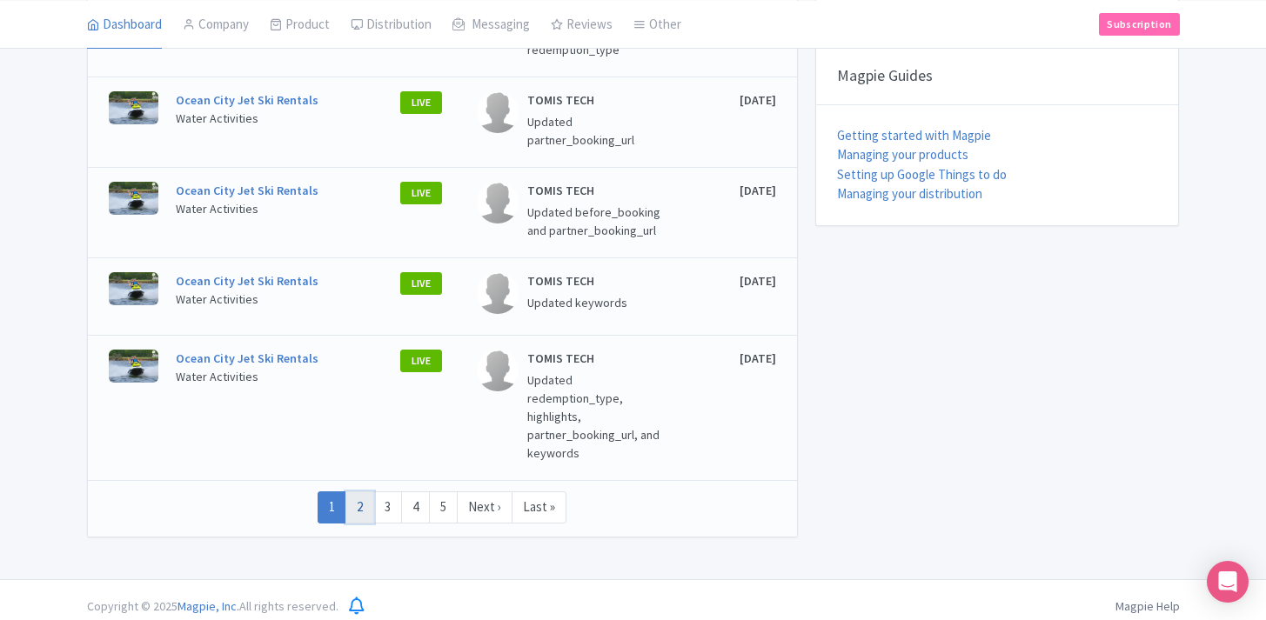
click at [358, 495] on link "2" at bounding box center [359, 507] width 29 height 32
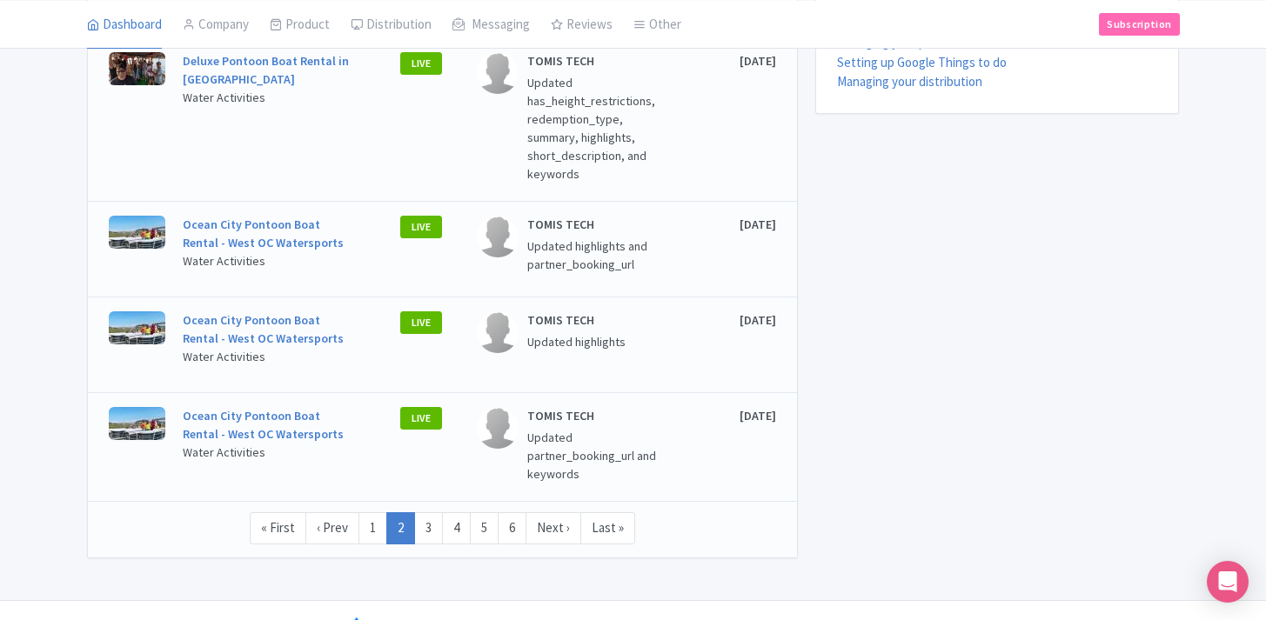
scroll to position [833, 0]
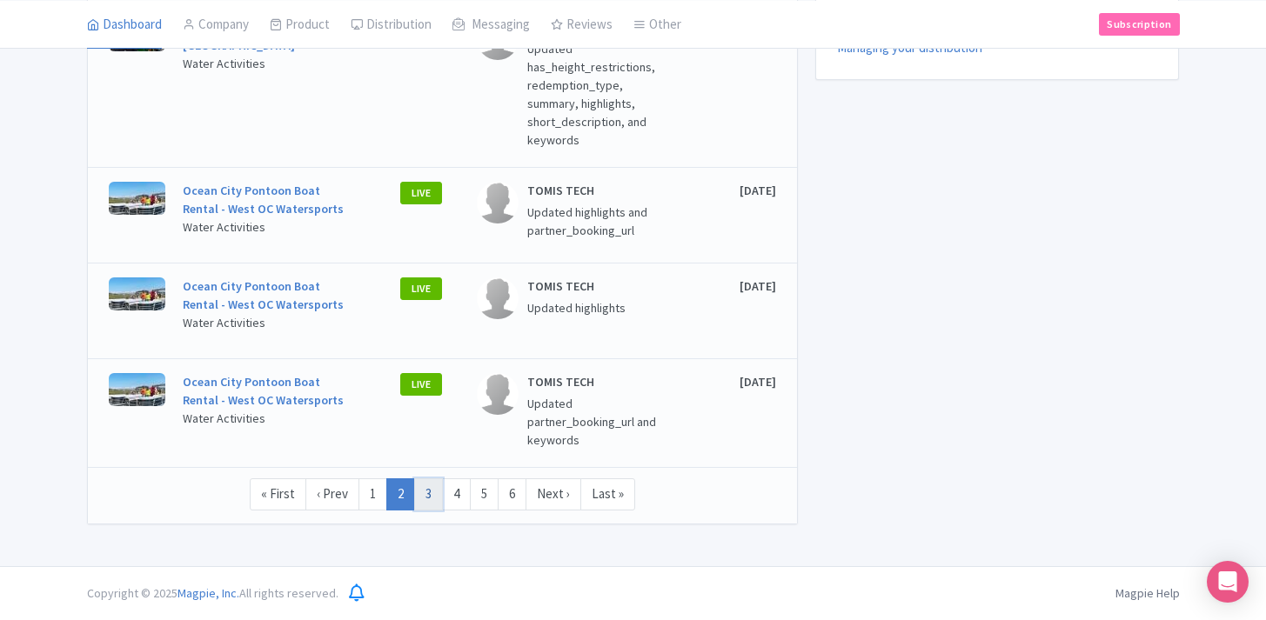
click at [429, 497] on link "3" at bounding box center [428, 494] width 29 height 32
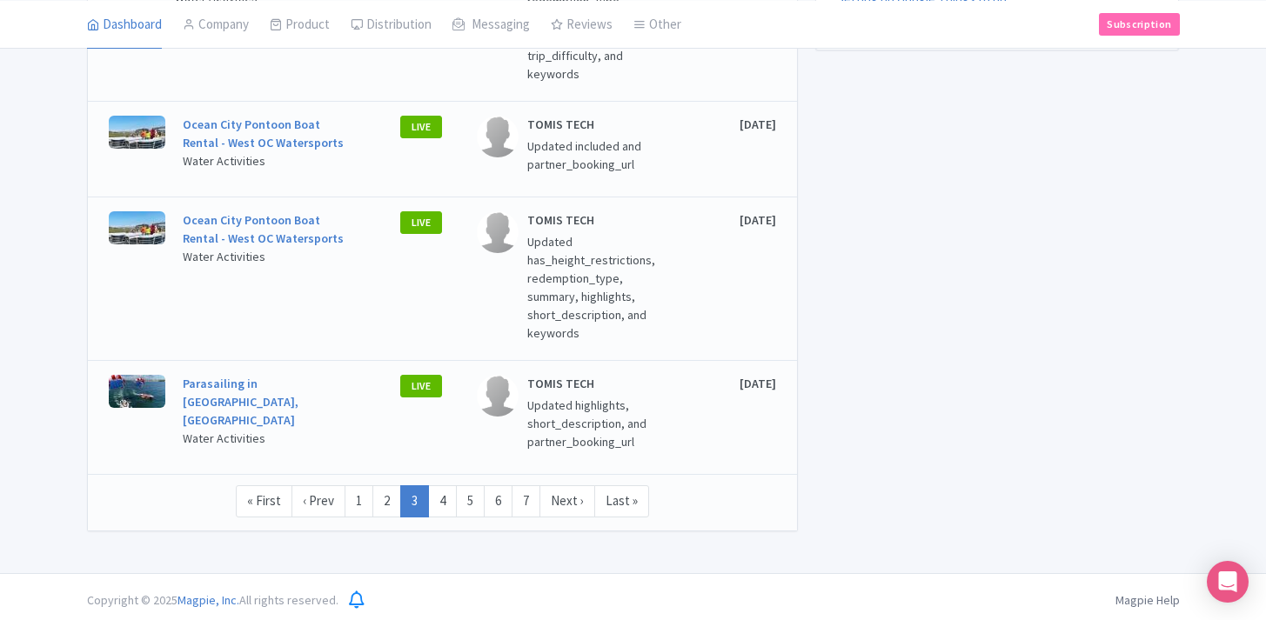
scroll to position [865, 0]
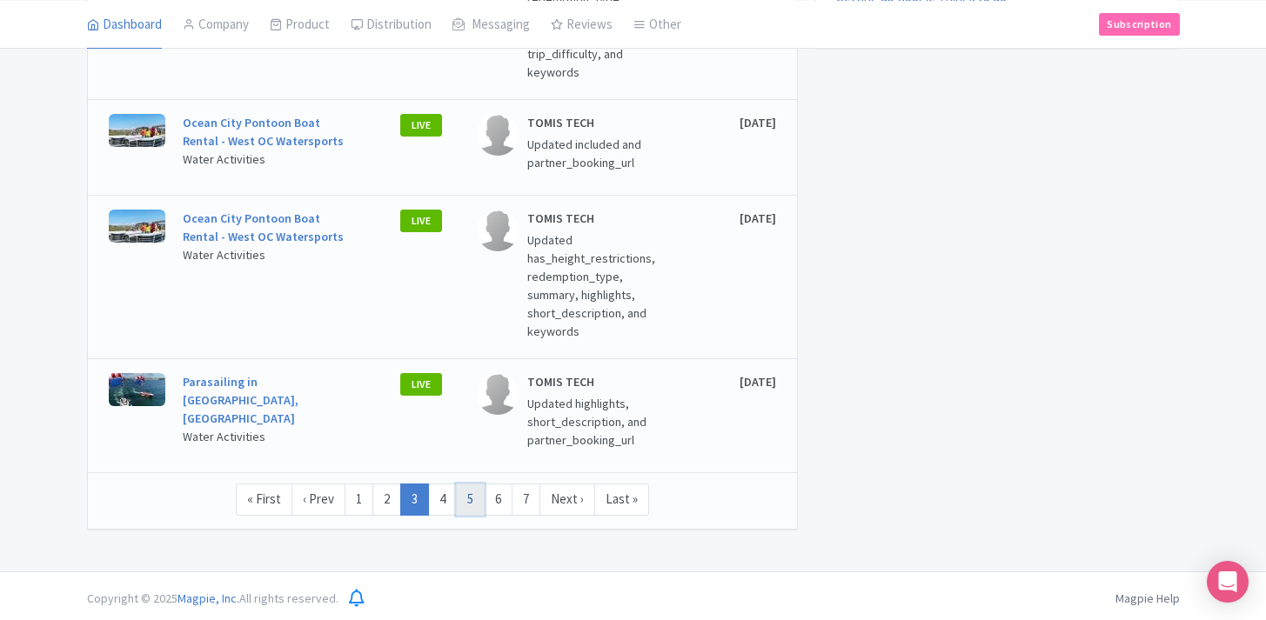
click at [464, 493] on link "5" at bounding box center [470, 500] width 29 height 32
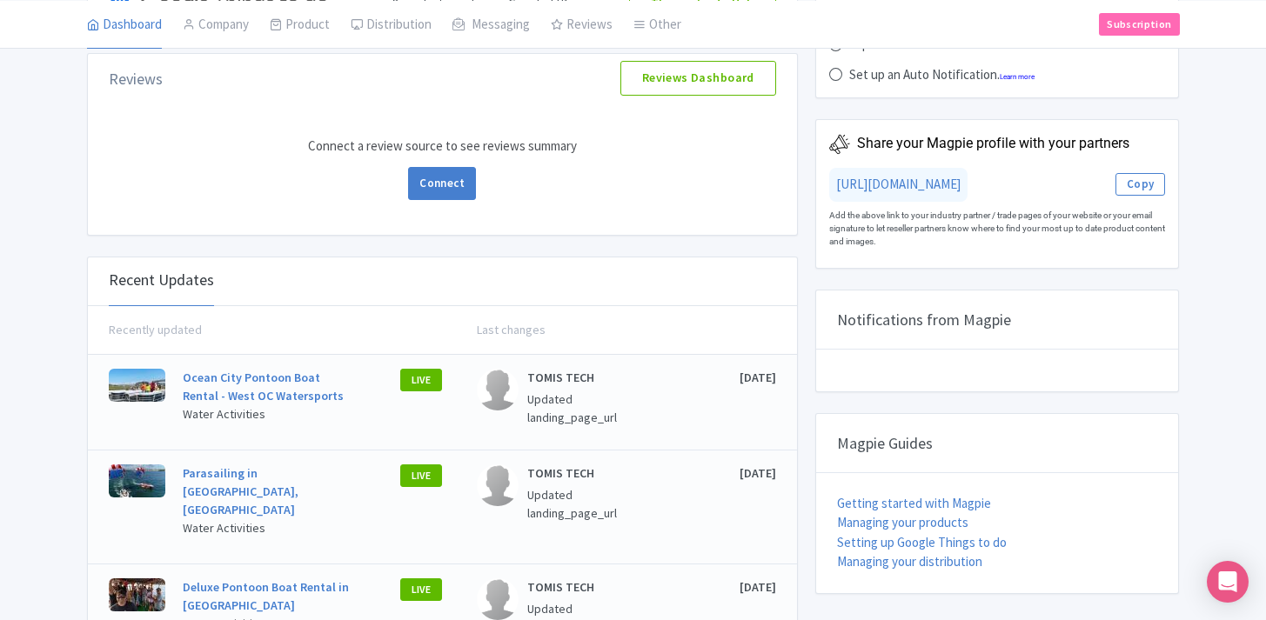
scroll to position [666, 0]
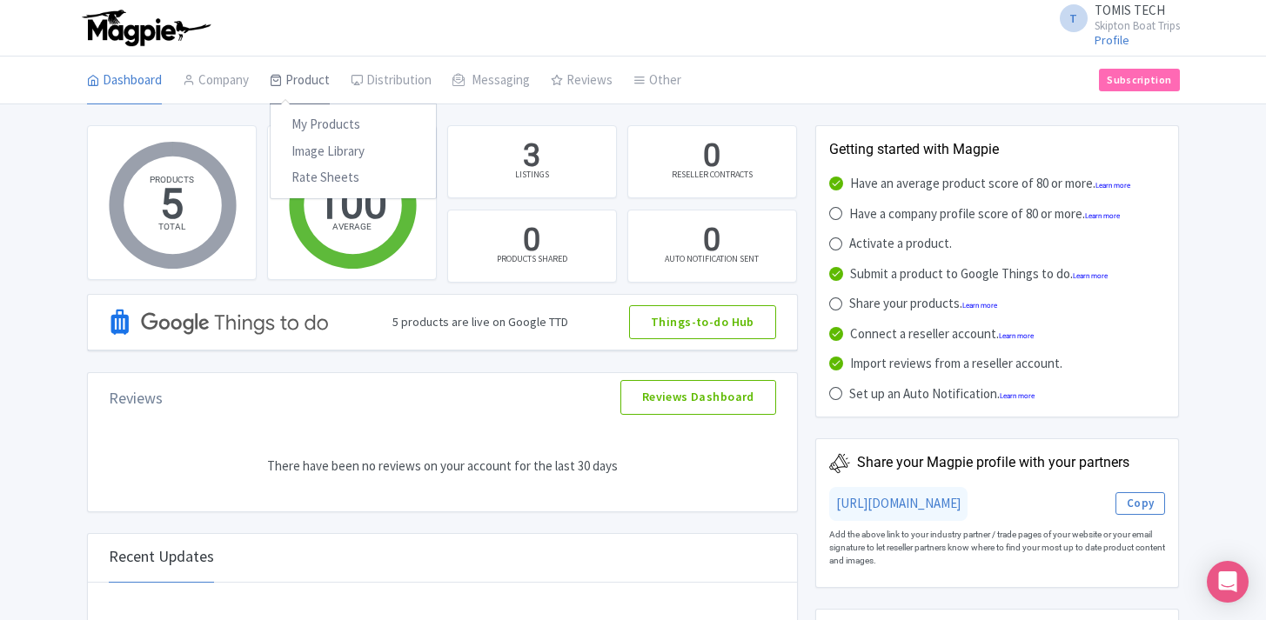
click at [312, 82] on link "Product" at bounding box center [300, 81] width 60 height 49
